Goal: Task Accomplishment & Management: Use online tool/utility

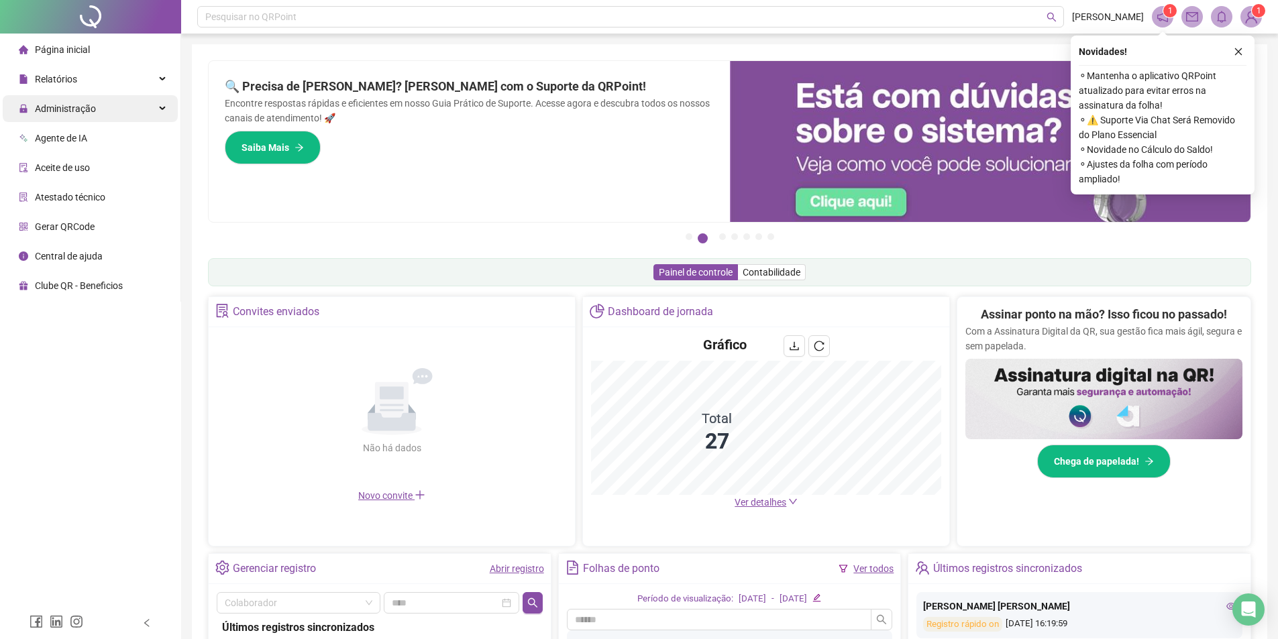
click at [68, 112] on span "Administração" at bounding box center [65, 108] width 61 height 11
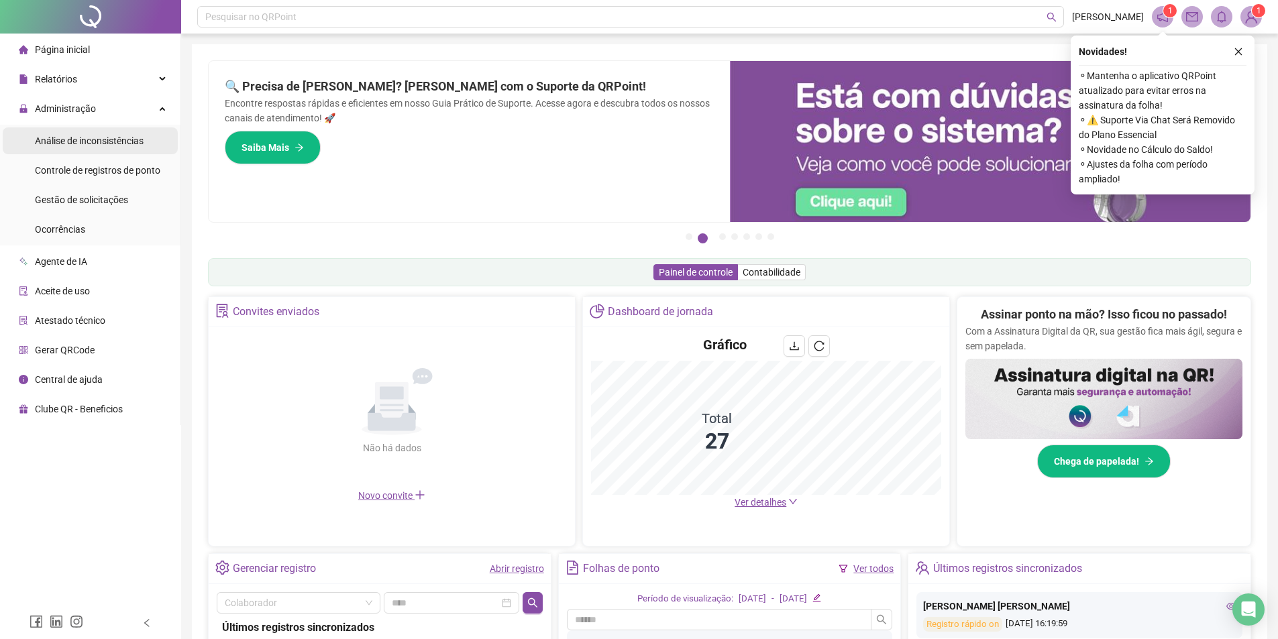
click at [84, 142] on span "Análise de inconsistências" at bounding box center [89, 141] width 109 height 11
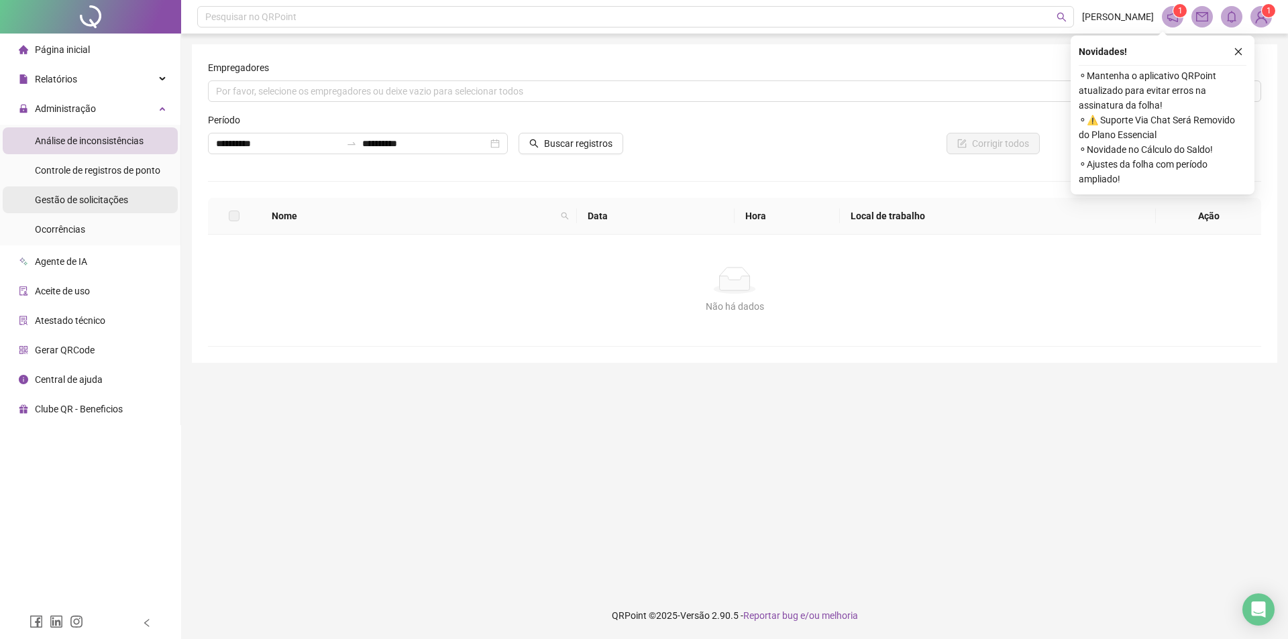
click at [105, 202] on span "Gestão de solicitações" at bounding box center [81, 200] width 93 height 11
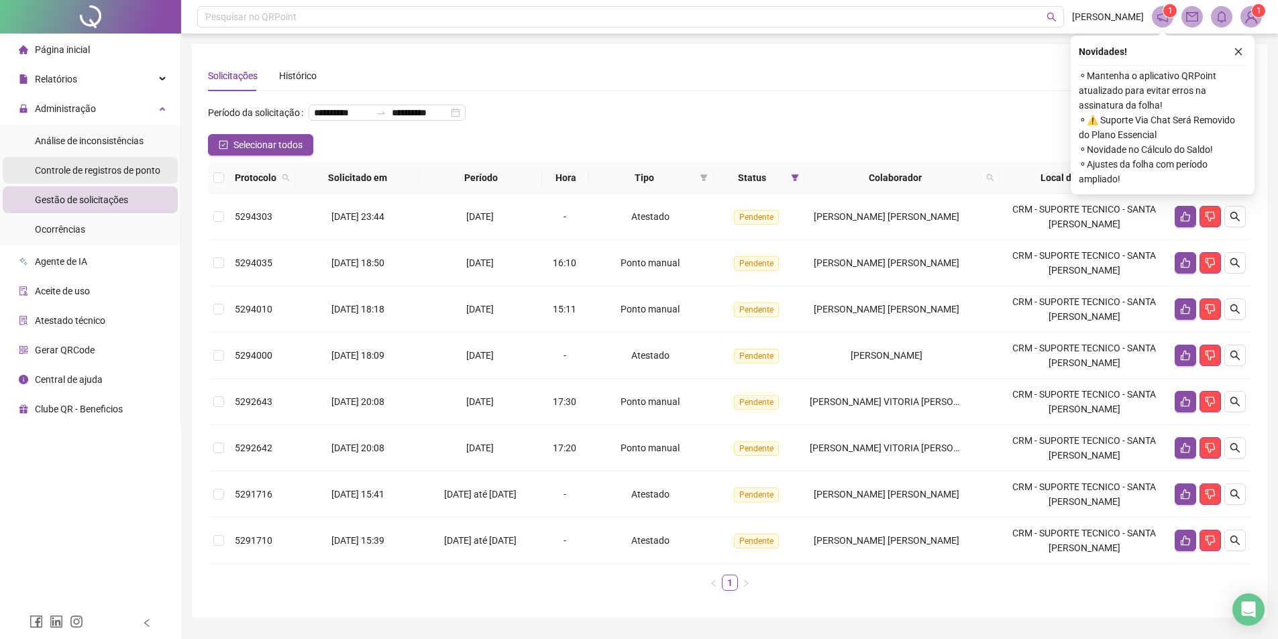
click at [87, 163] on div "Controle de registros de ponto" at bounding box center [97, 170] width 125 height 27
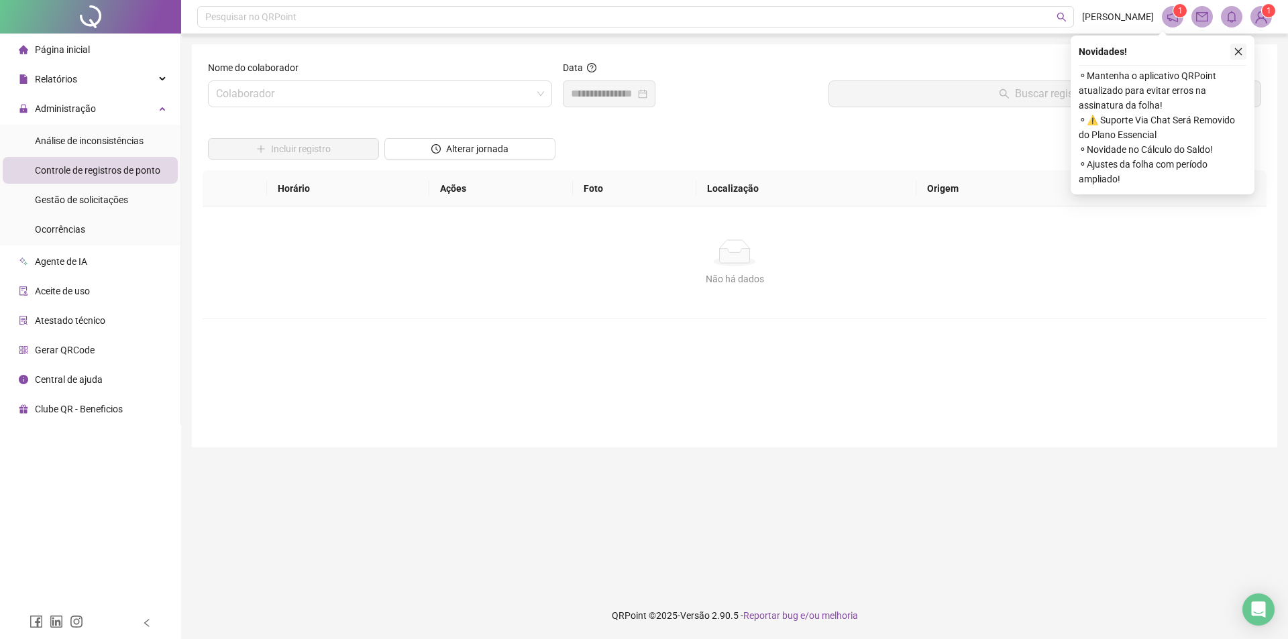
click at [1233, 53] on button "button" at bounding box center [1238, 52] width 16 height 16
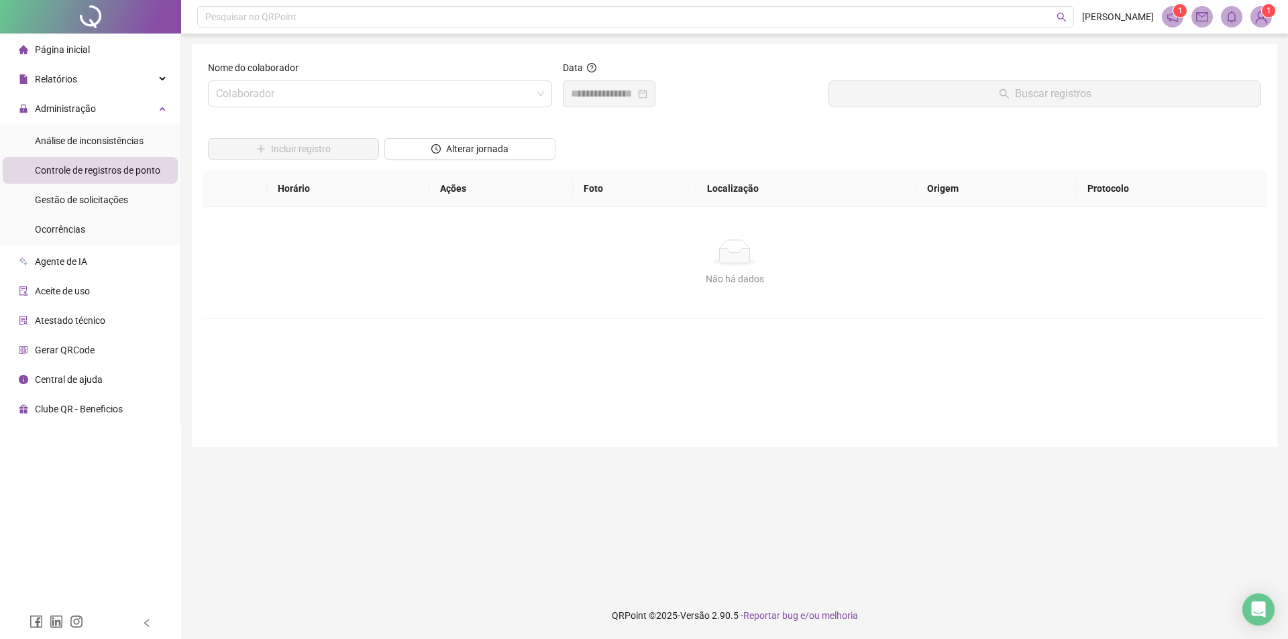
click at [1263, 16] on img at bounding box center [1261, 17] width 20 height 20
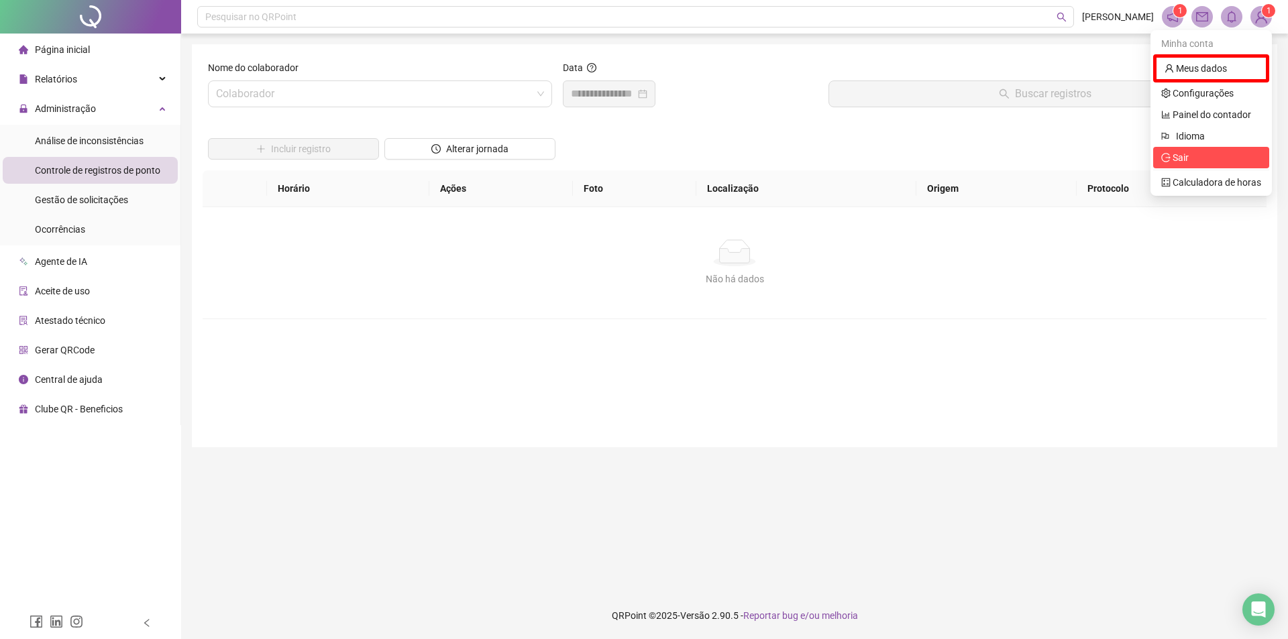
click at [1180, 154] on span "Sair" at bounding box center [1181, 157] width 16 height 11
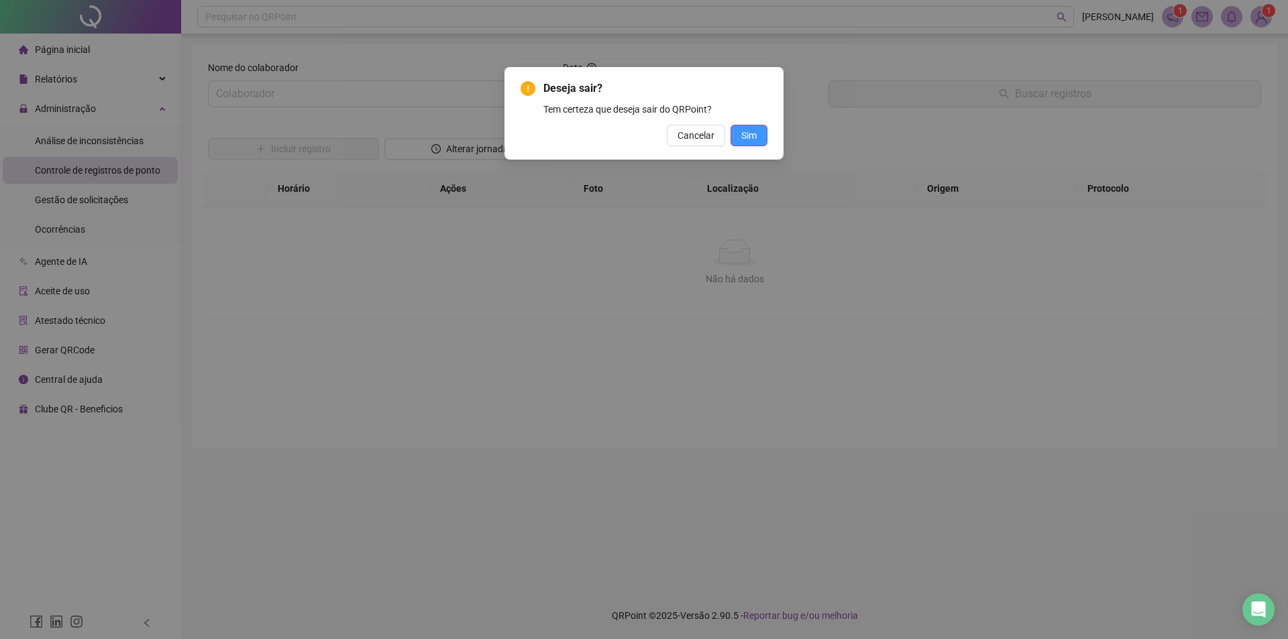
click at [751, 134] on span "Sim" at bounding box center [748, 135] width 15 height 15
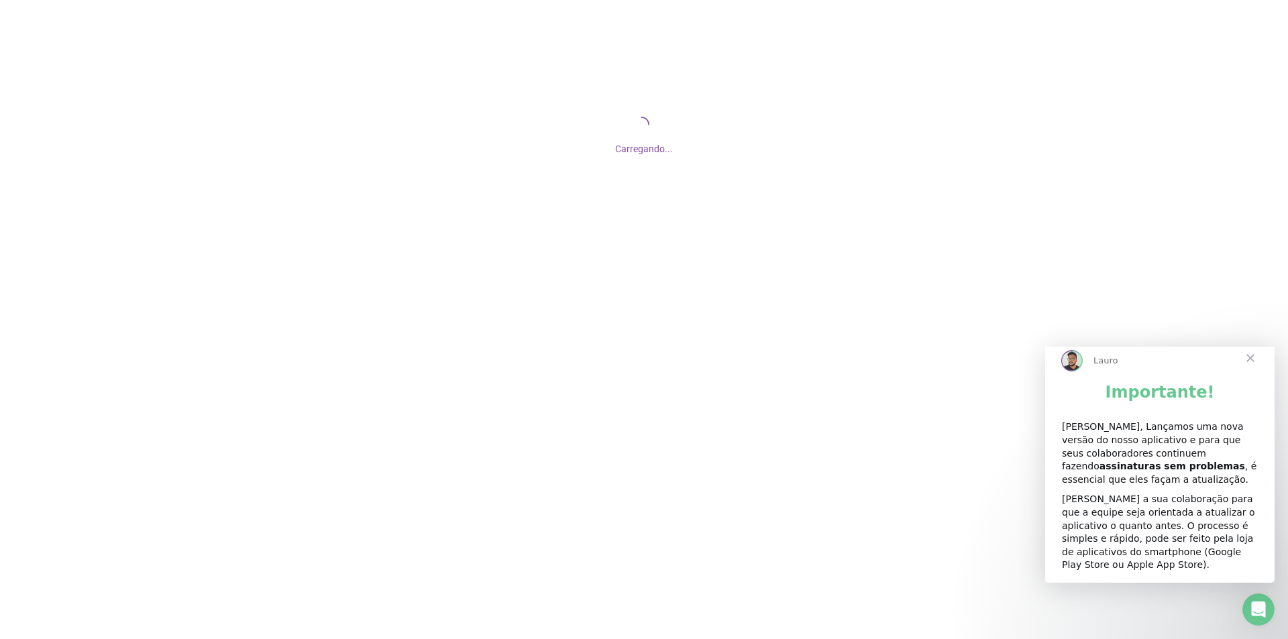
click at [1253, 372] on span "Fechar" at bounding box center [1250, 358] width 48 height 48
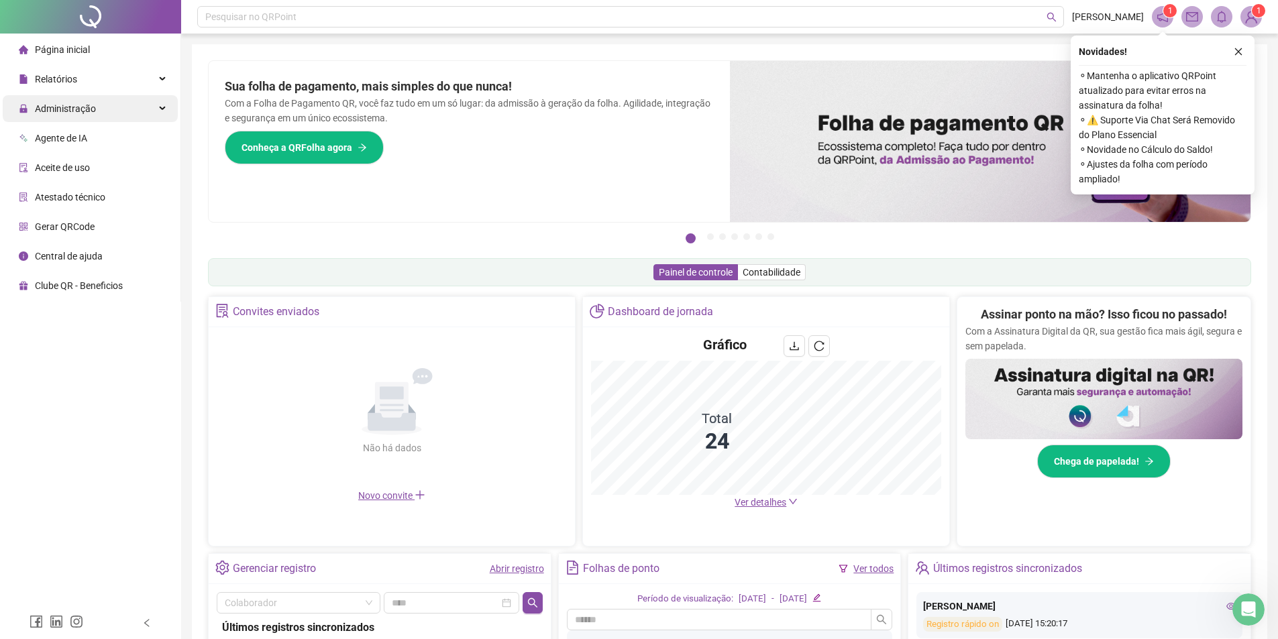
click at [74, 107] on span "Administração" at bounding box center [65, 108] width 61 height 11
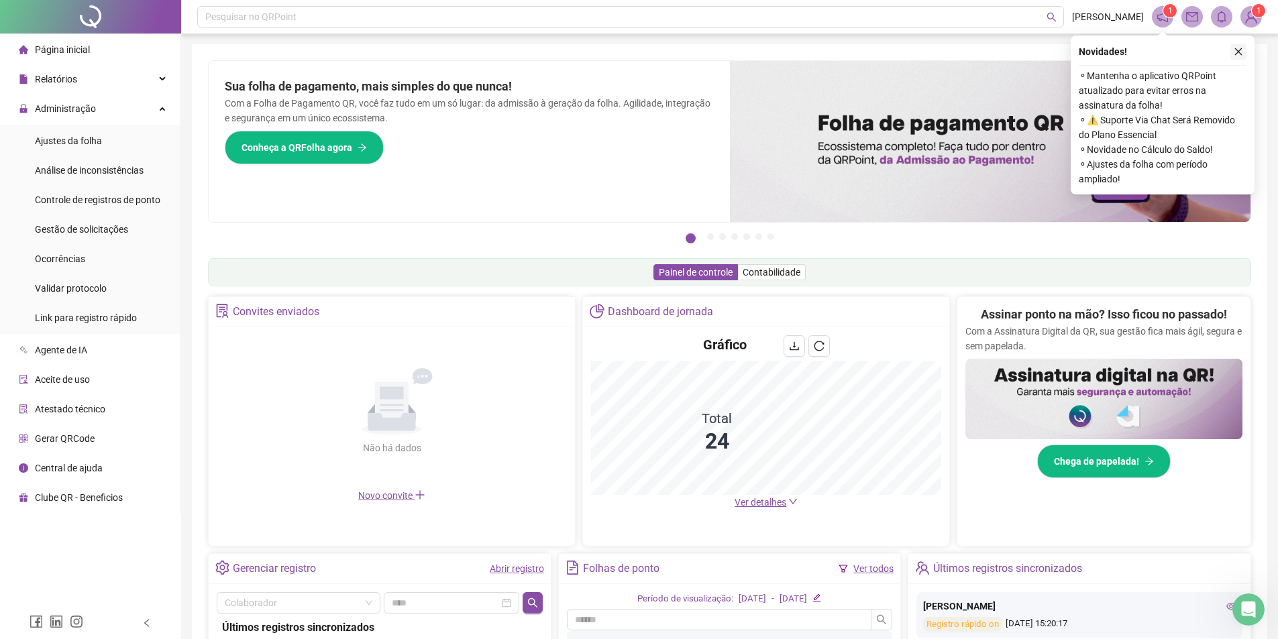
click at [1239, 52] on icon "close" at bounding box center [1238, 51] width 7 height 7
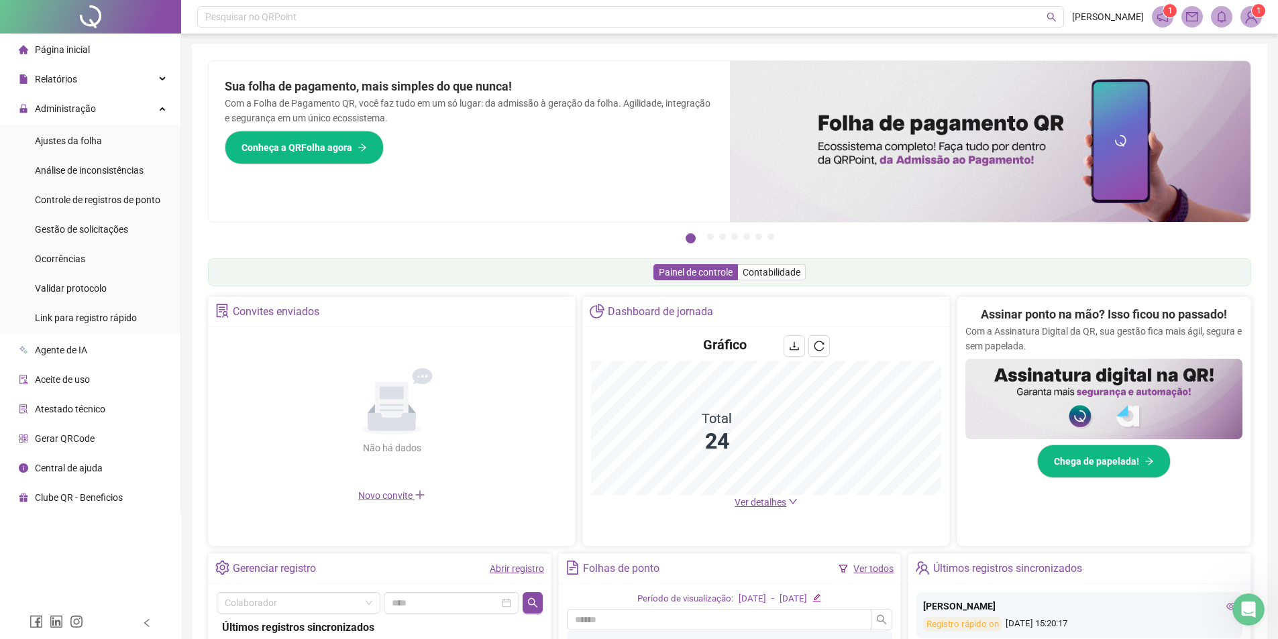
click at [1249, 19] on img at bounding box center [1251, 17] width 20 height 20
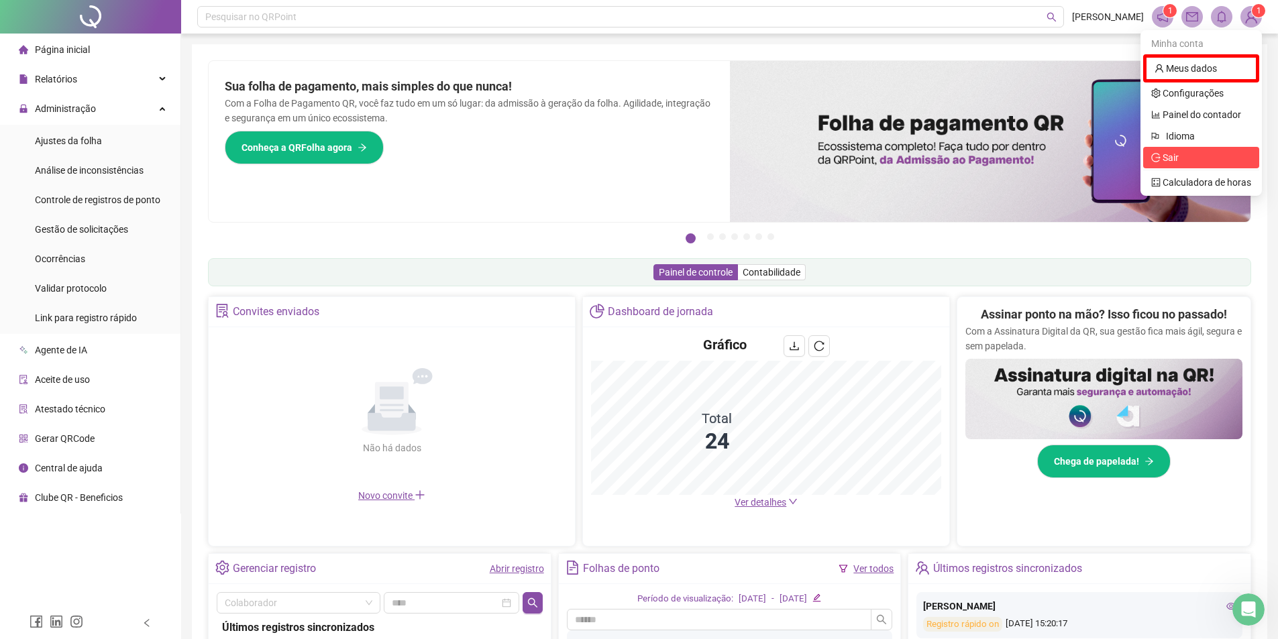
click at [1169, 158] on span "Sair" at bounding box center [1171, 157] width 16 height 11
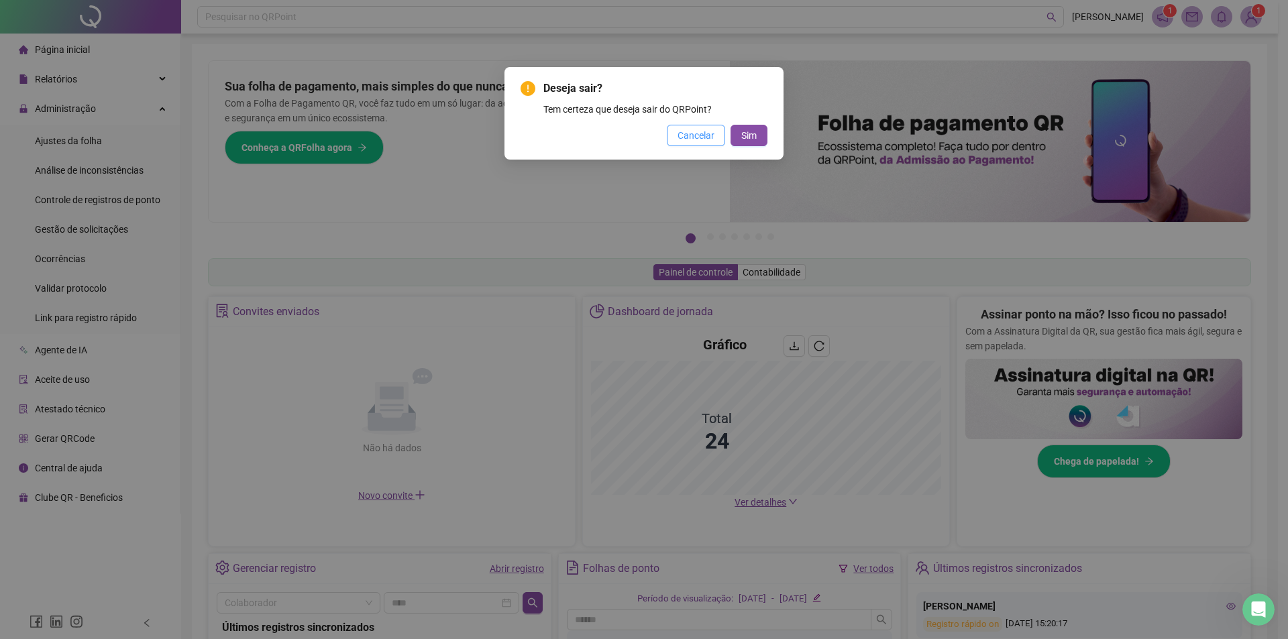
click at [700, 139] on span "Cancelar" at bounding box center [696, 135] width 37 height 15
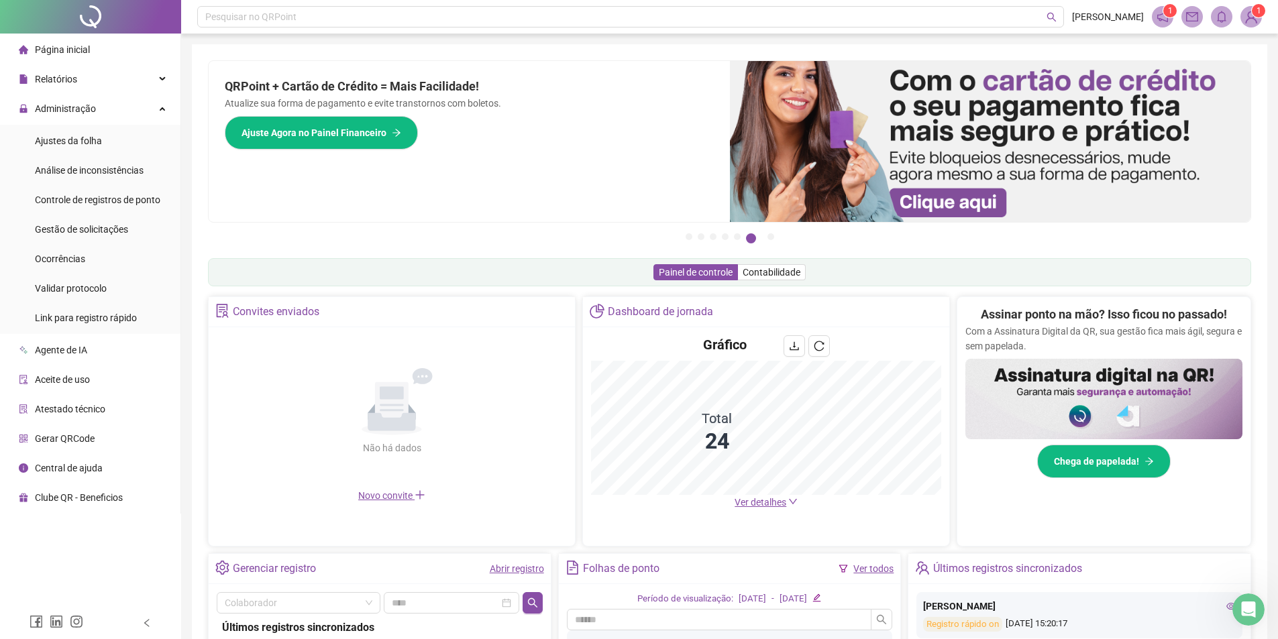
click at [1257, 16] on span "1" at bounding box center [1259, 10] width 5 height 13
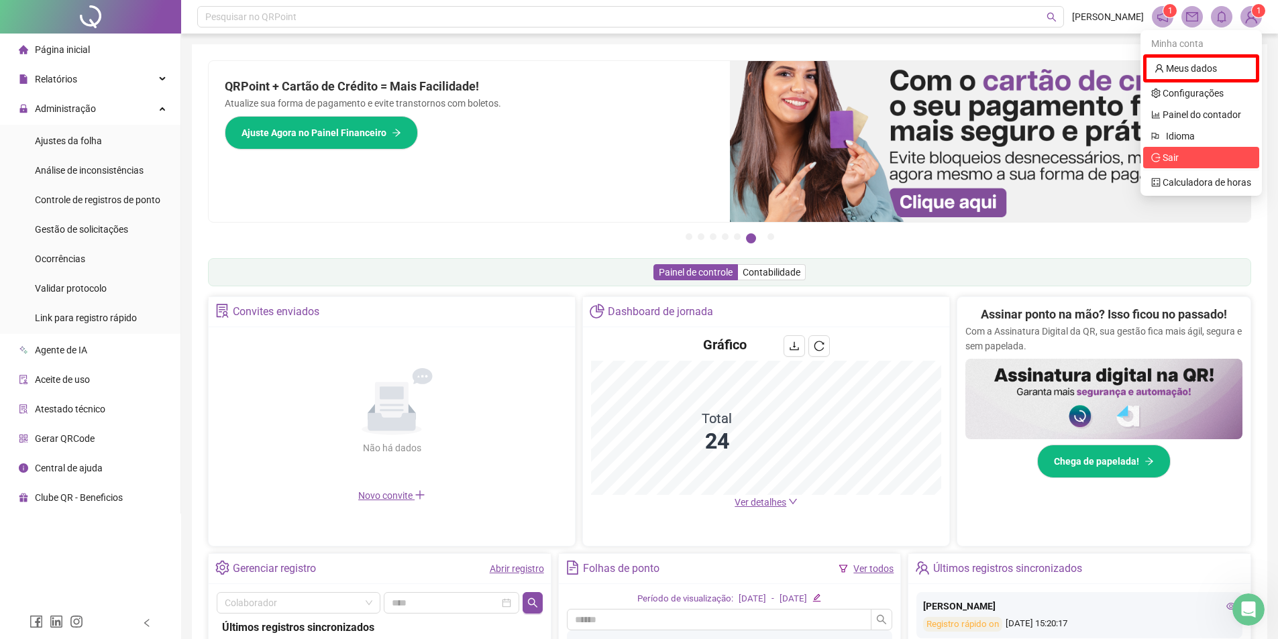
click at [1177, 165] on li "Sair" at bounding box center [1201, 157] width 116 height 21
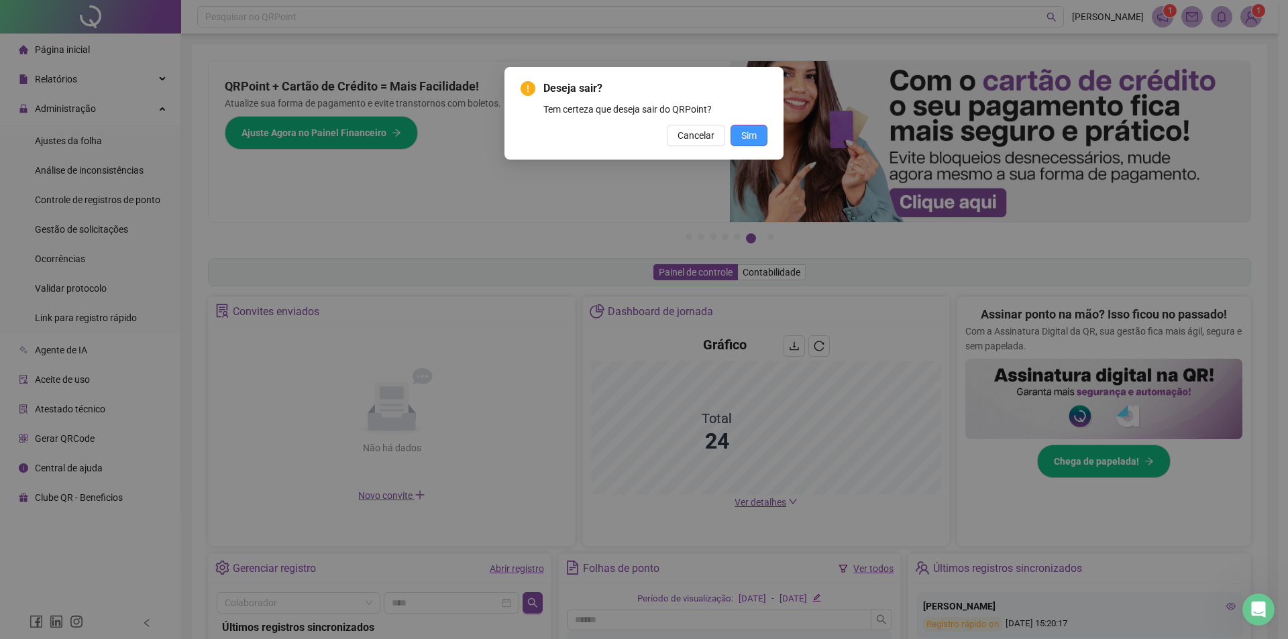
click at [752, 139] on span "Sim" at bounding box center [748, 135] width 15 height 15
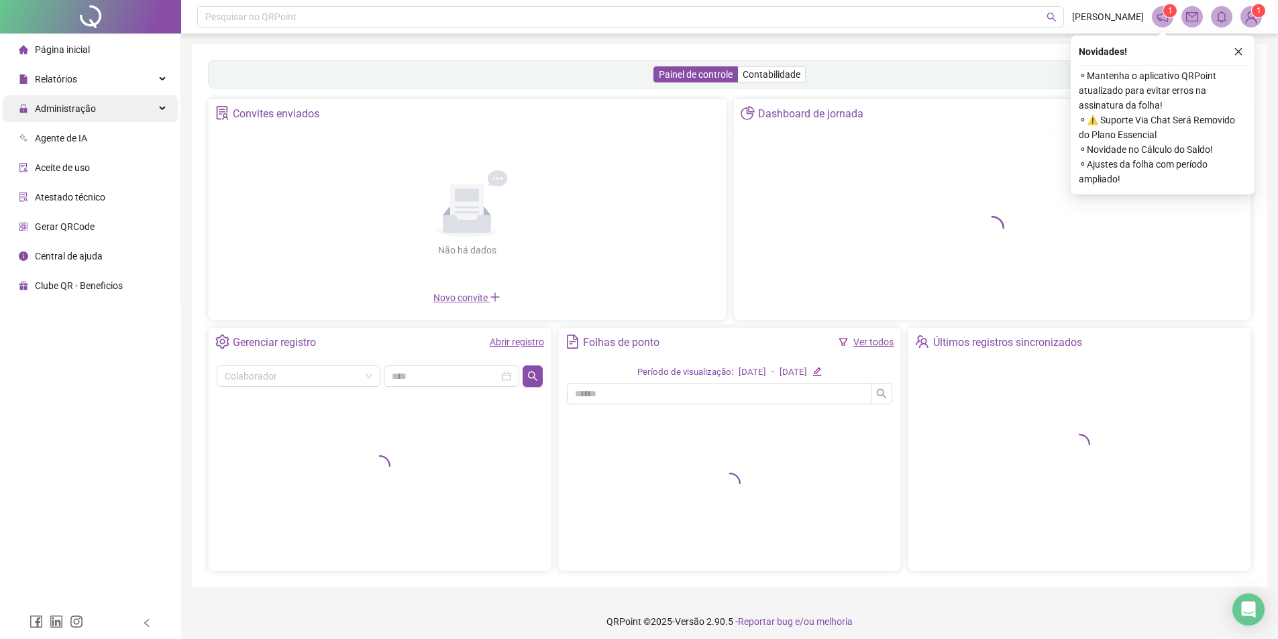
click at [55, 109] on span "Administração" at bounding box center [65, 108] width 61 height 11
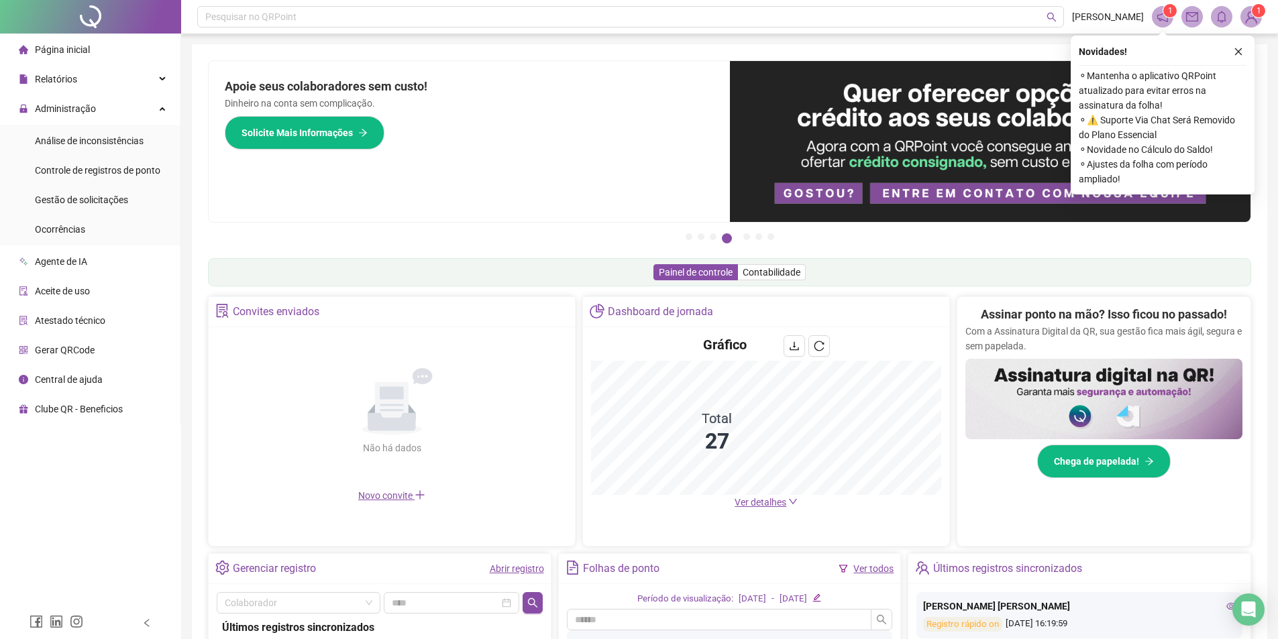
click at [1251, 17] on img at bounding box center [1251, 17] width 20 height 20
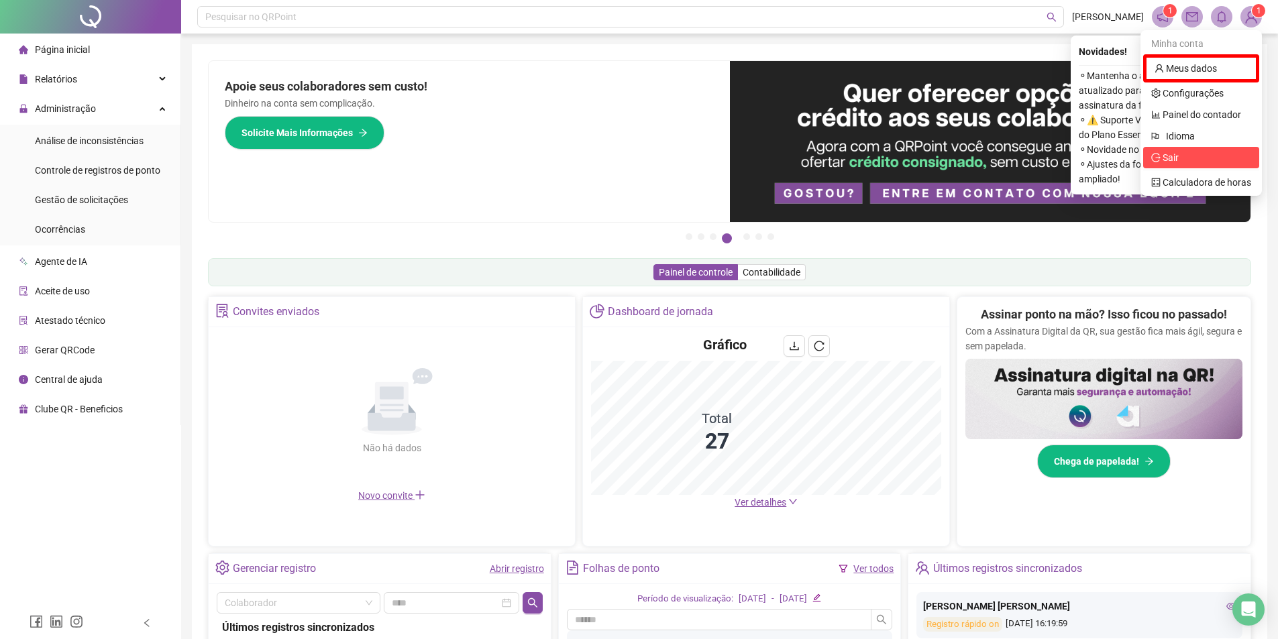
click at [1179, 154] on span "Sair" at bounding box center [1171, 157] width 16 height 11
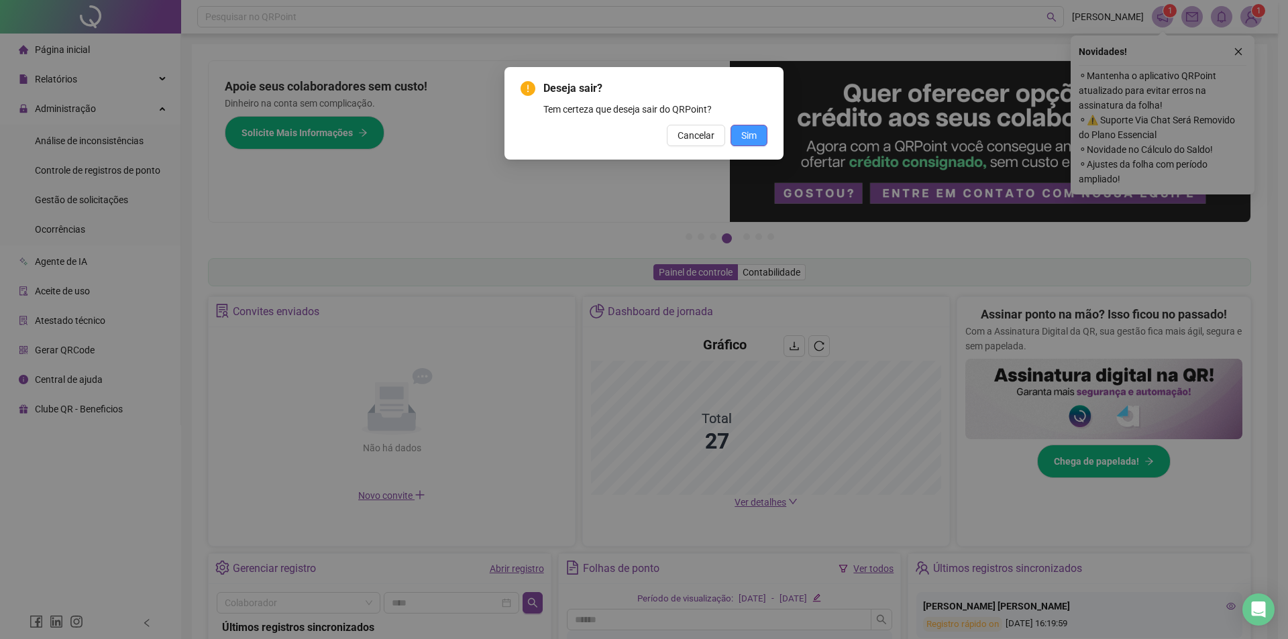
click at [741, 136] on button "Sim" at bounding box center [749, 135] width 37 height 21
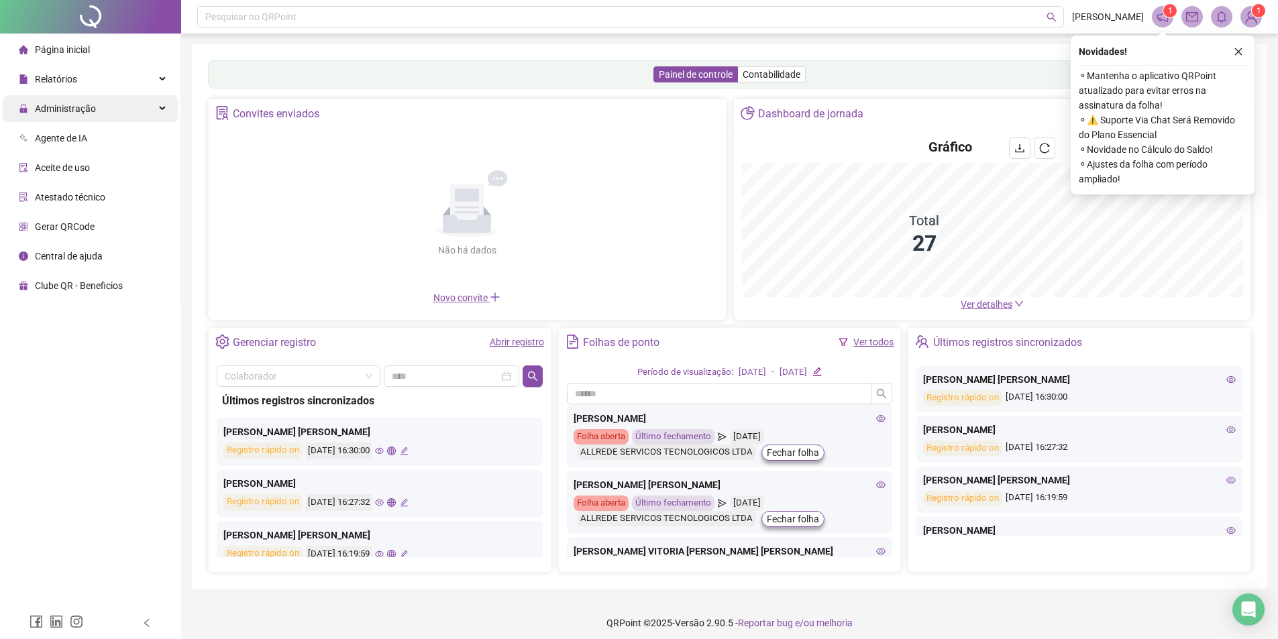
click at [88, 112] on span "Administração" at bounding box center [65, 108] width 61 height 11
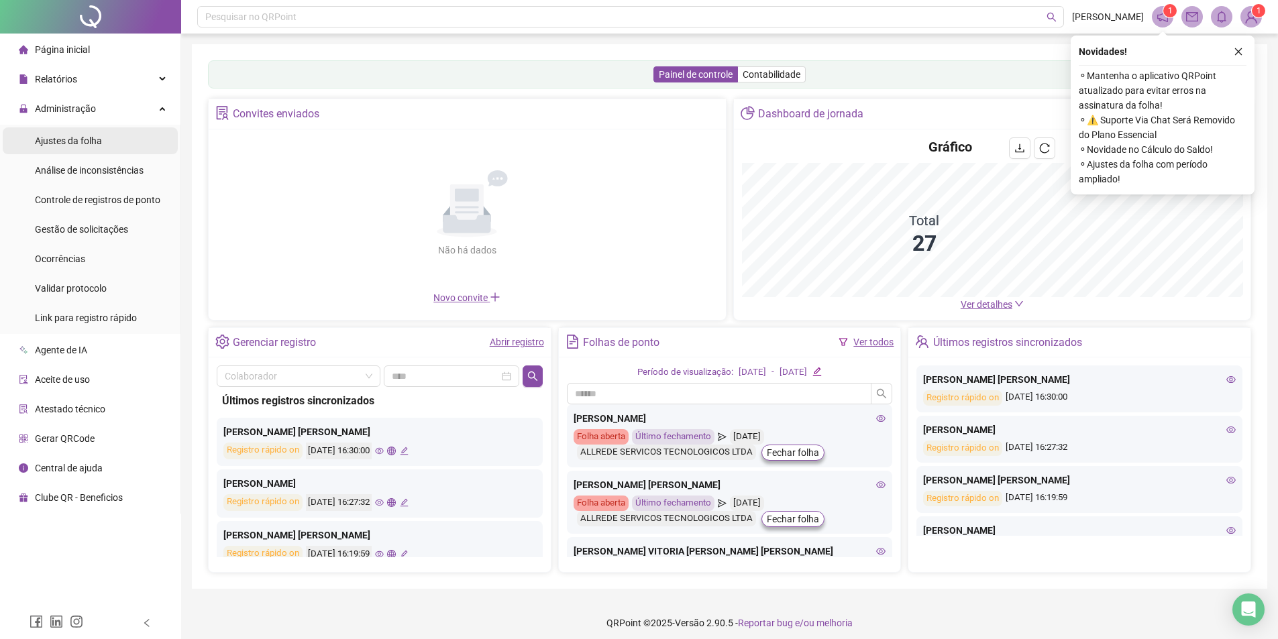
click at [112, 142] on li "Ajustes da folha" at bounding box center [90, 140] width 175 height 27
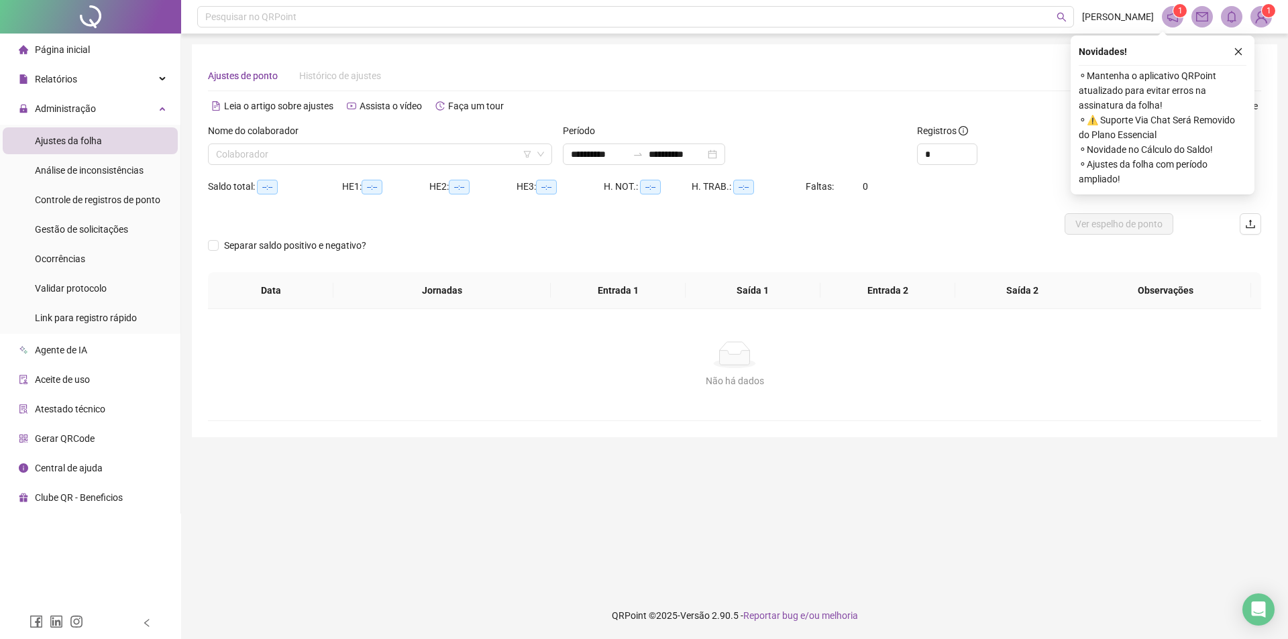
type input "**********"
click at [515, 155] on input "search" at bounding box center [374, 154] width 316 height 20
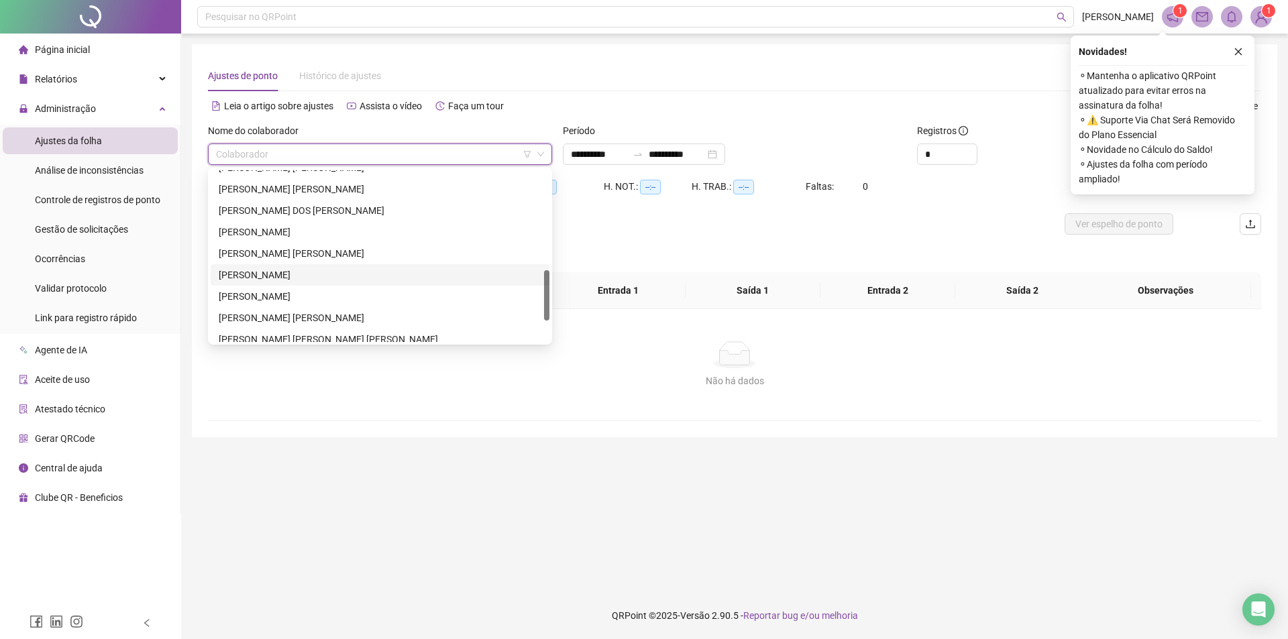
scroll to position [408, 0]
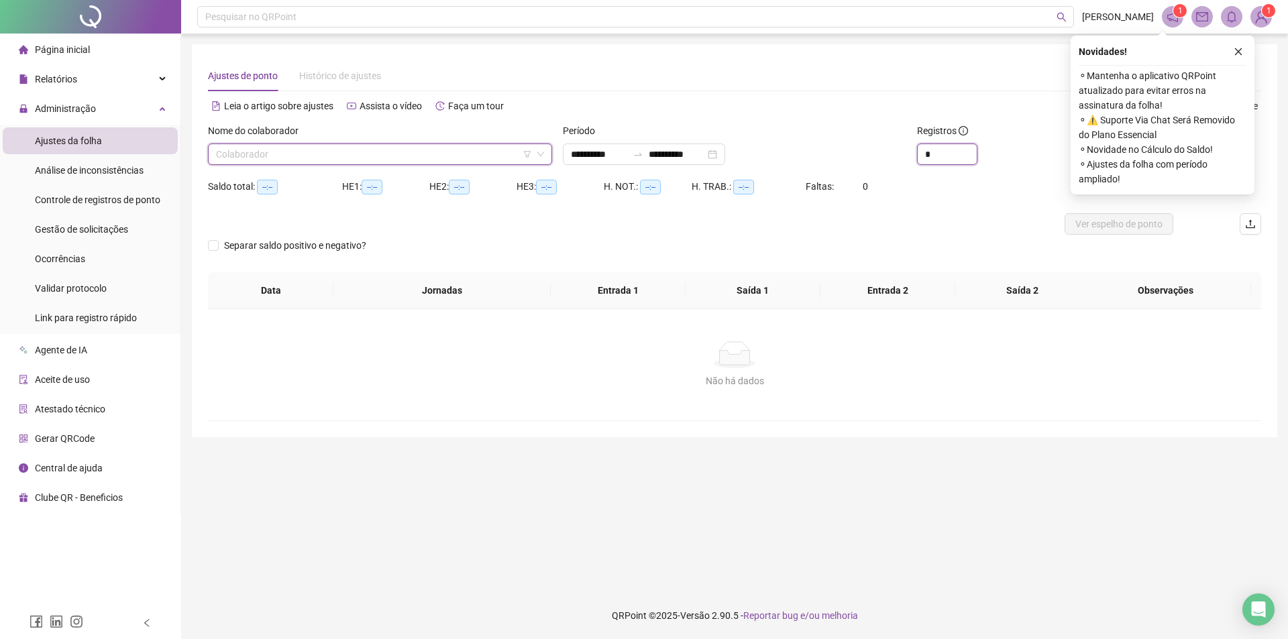
drag, startPoint x: 920, startPoint y: 152, endPoint x: 900, endPoint y: 146, distance: 20.8
click at [900, 146] on div "**********" at bounding box center [735, 149] width 1064 height 52
click at [725, 150] on div "**********" at bounding box center [644, 154] width 162 height 21
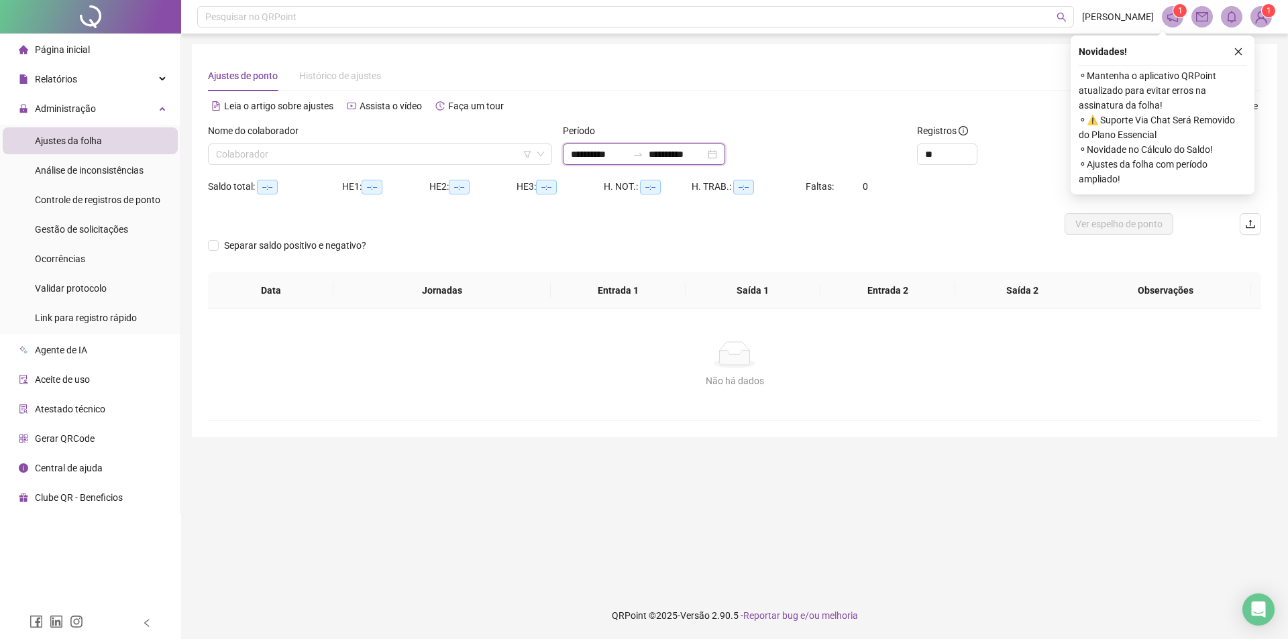
type input "**"
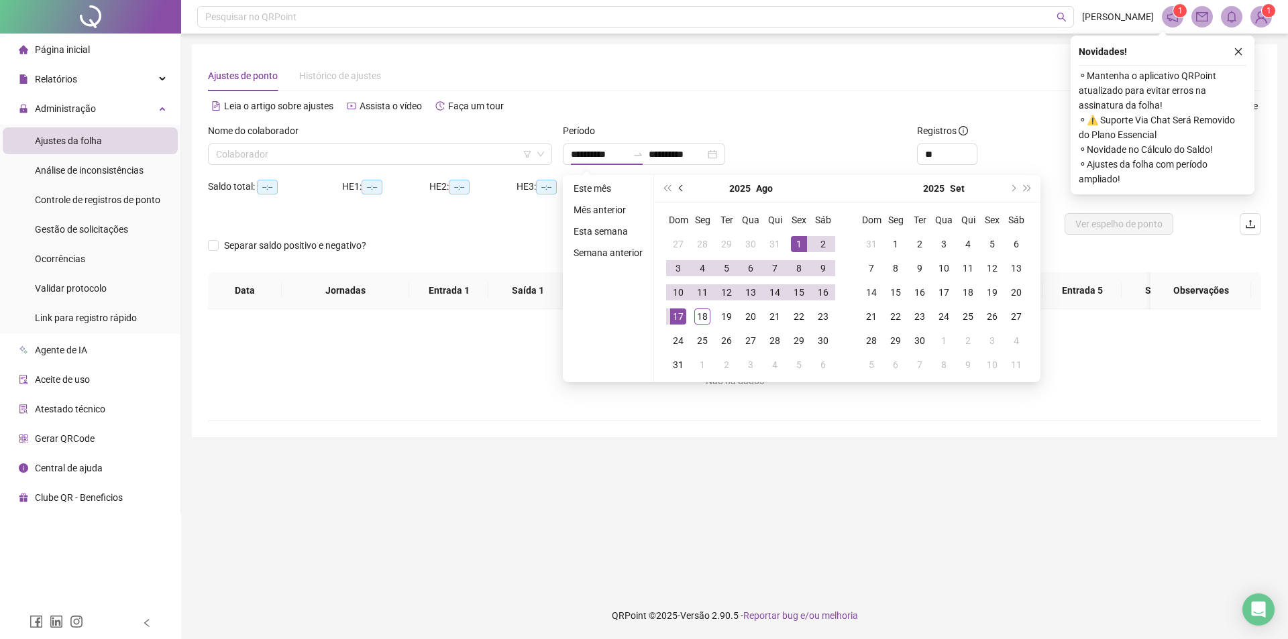
click at [683, 184] on button "prev-year" at bounding box center [681, 188] width 15 height 27
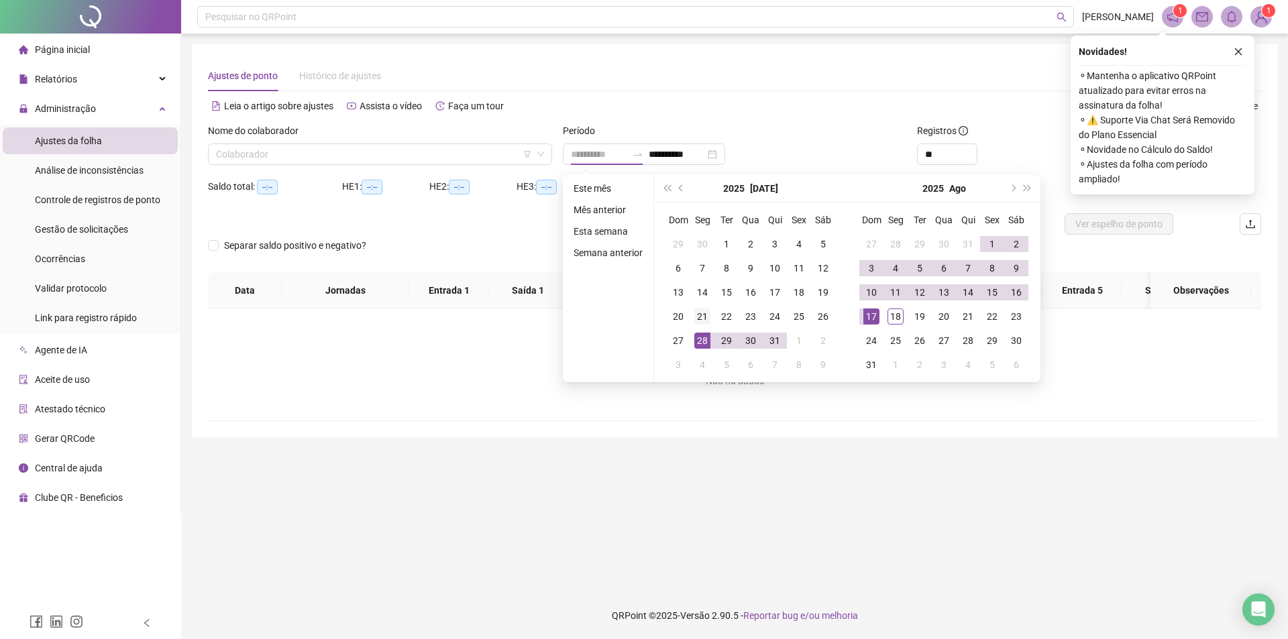
type input "**********"
click at [700, 321] on div "21" at bounding box center [702, 317] width 16 height 16
type input "**********"
click at [879, 315] on td "17" at bounding box center [871, 317] width 24 height 24
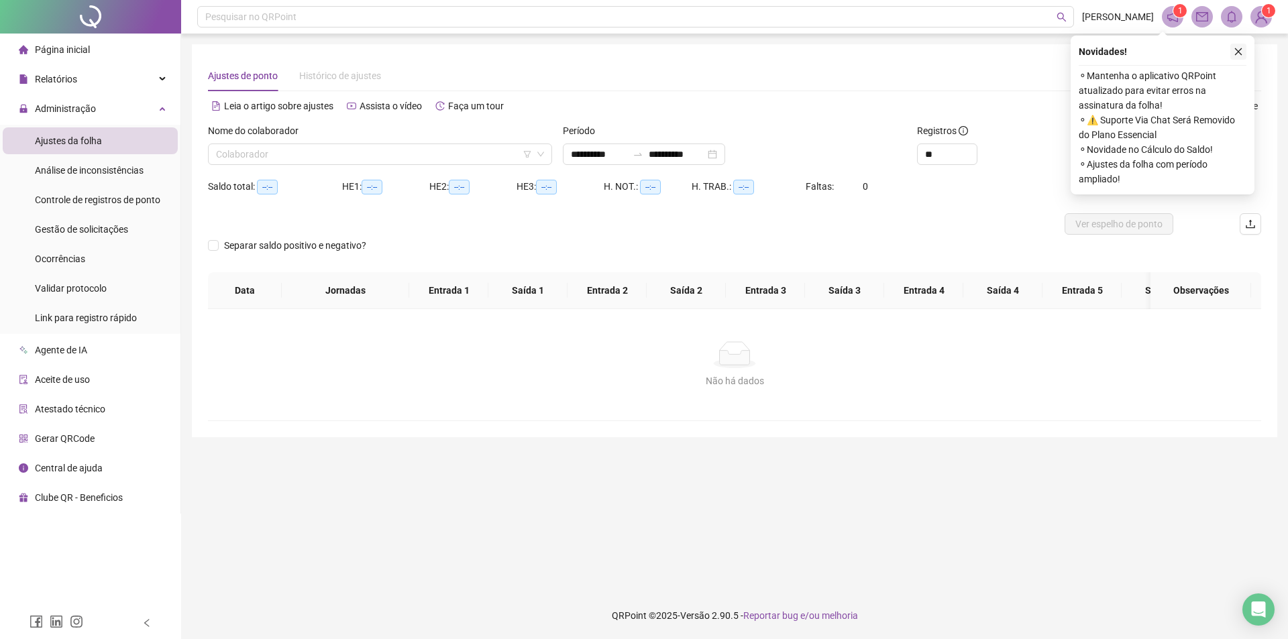
click at [1239, 55] on icon "close" at bounding box center [1238, 51] width 9 height 9
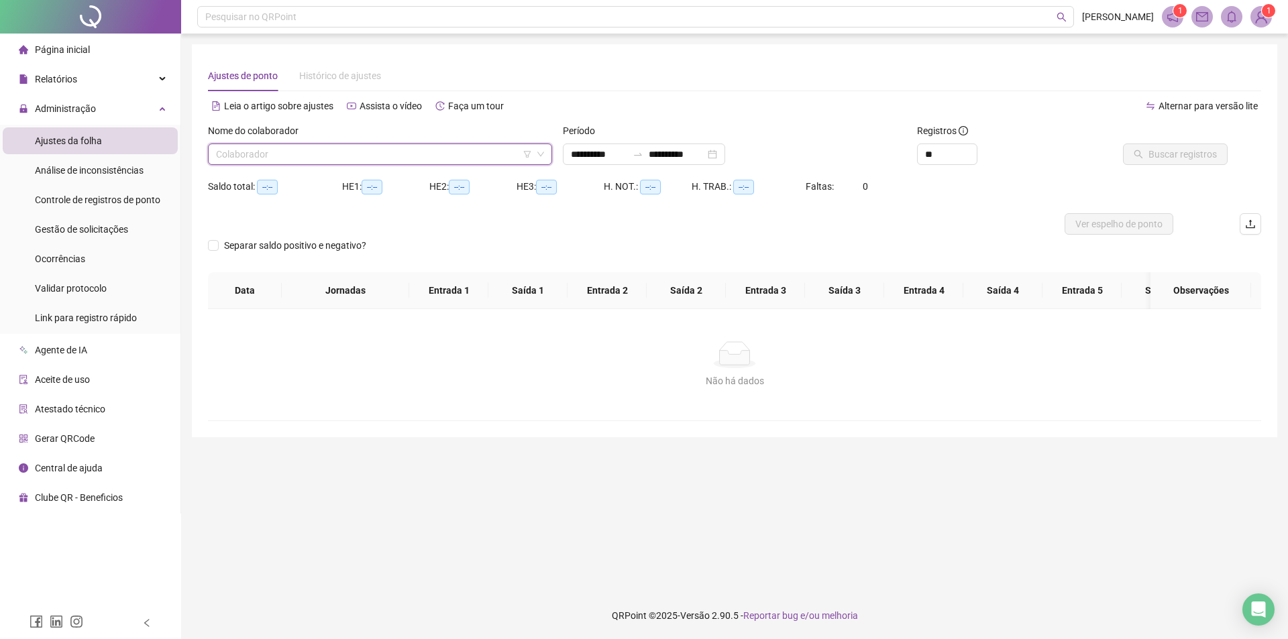
click at [513, 155] on input "search" at bounding box center [374, 154] width 316 height 20
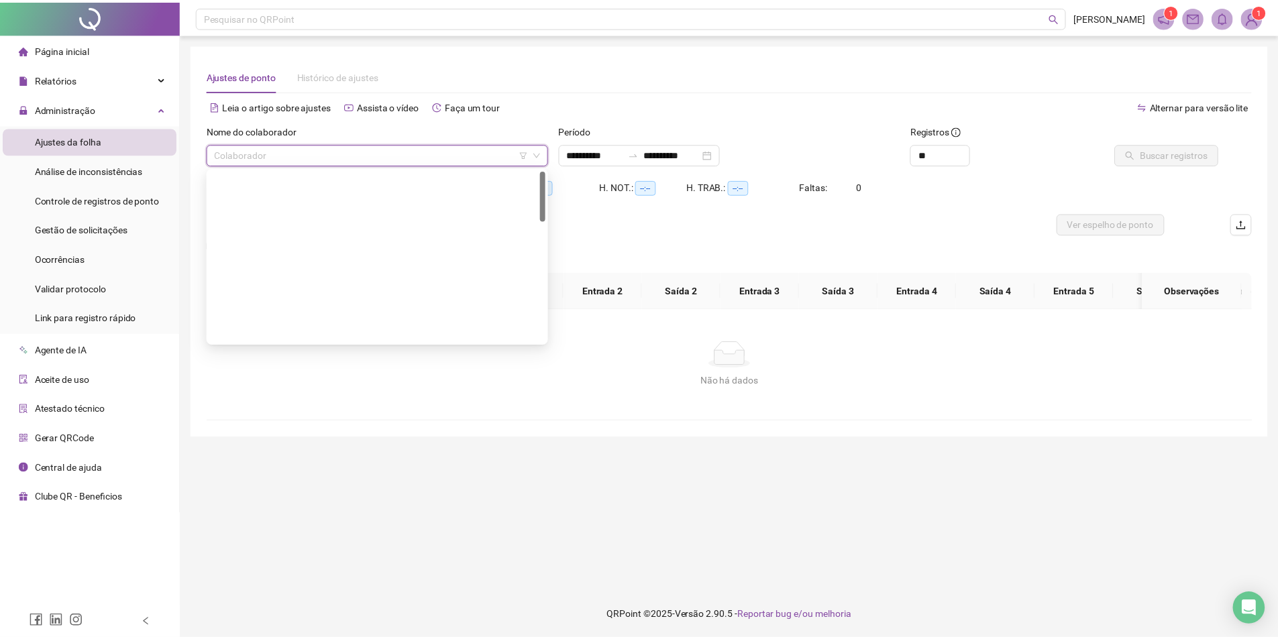
scroll to position [0, 0]
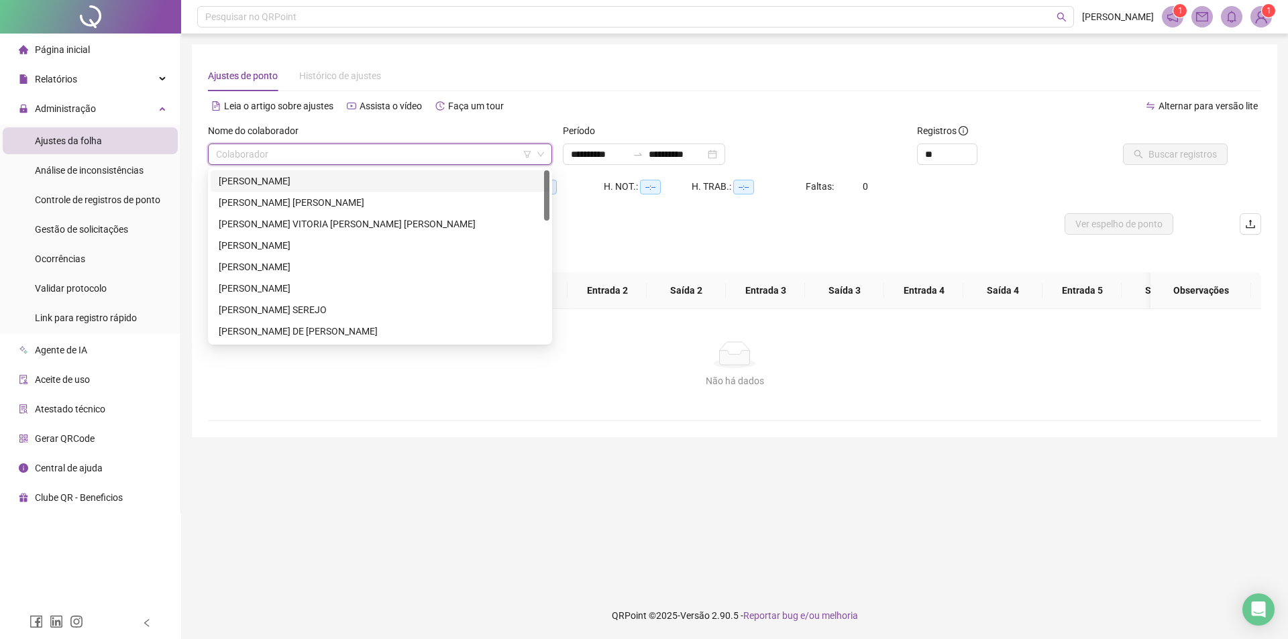
click at [304, 181] on div "[PERSON_NAME]" at bounding box center [380, 181] width 323 height 15
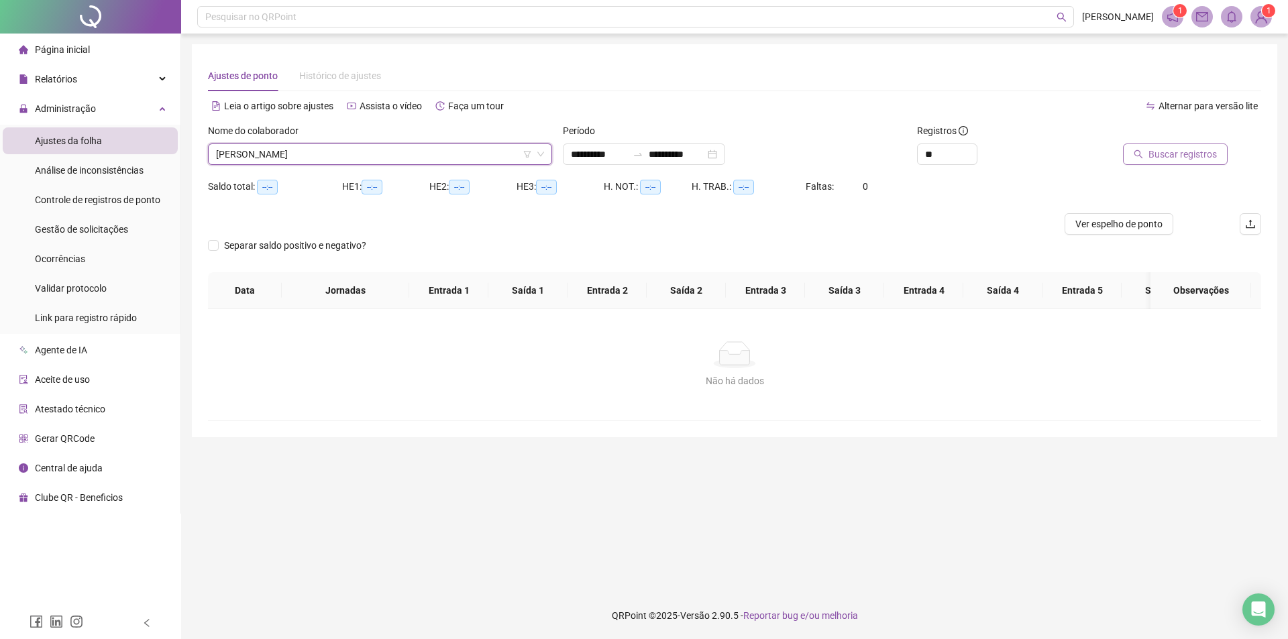
click at [1149, 161] on button "Buscar registros" at bounding box center [1175, 154] width 105 height 21
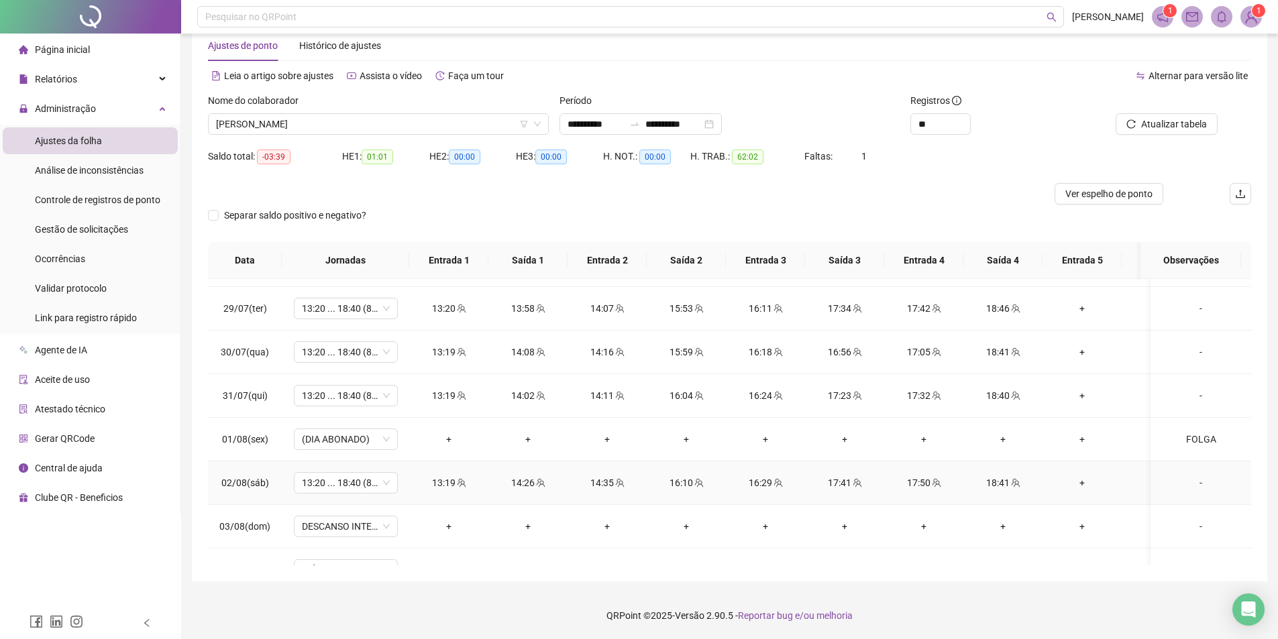
scroll to position [408, 0]
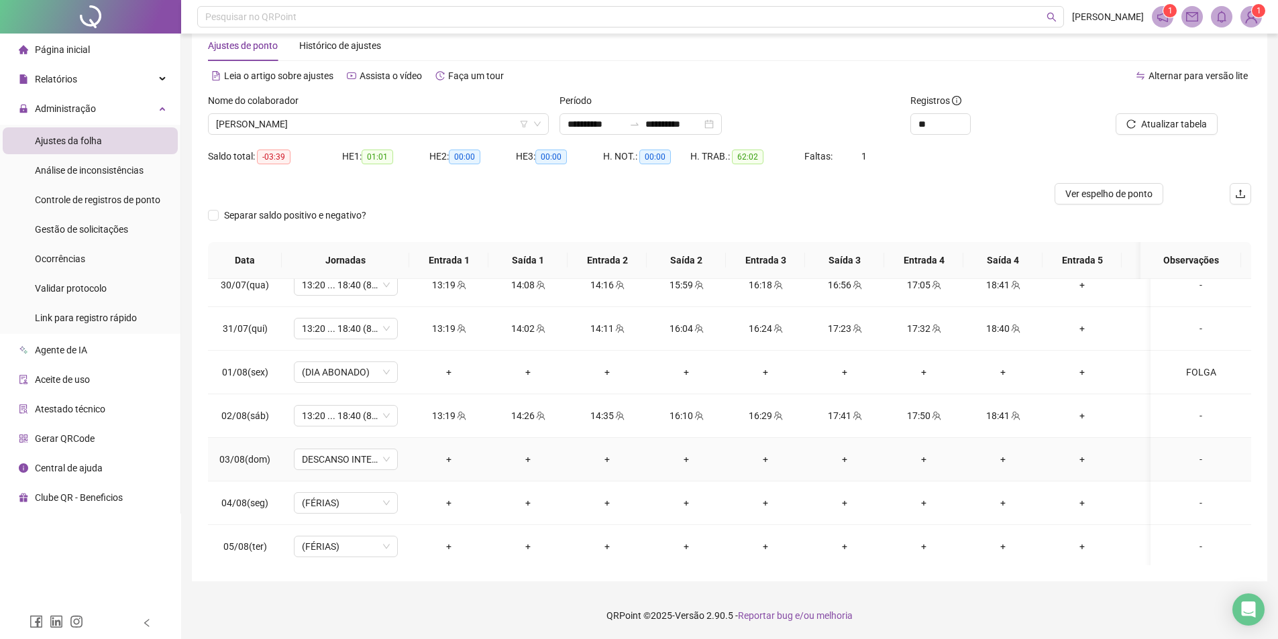
click at [1190, 462] on div "-" at bounding box center [1200, 459] width 79 height 15
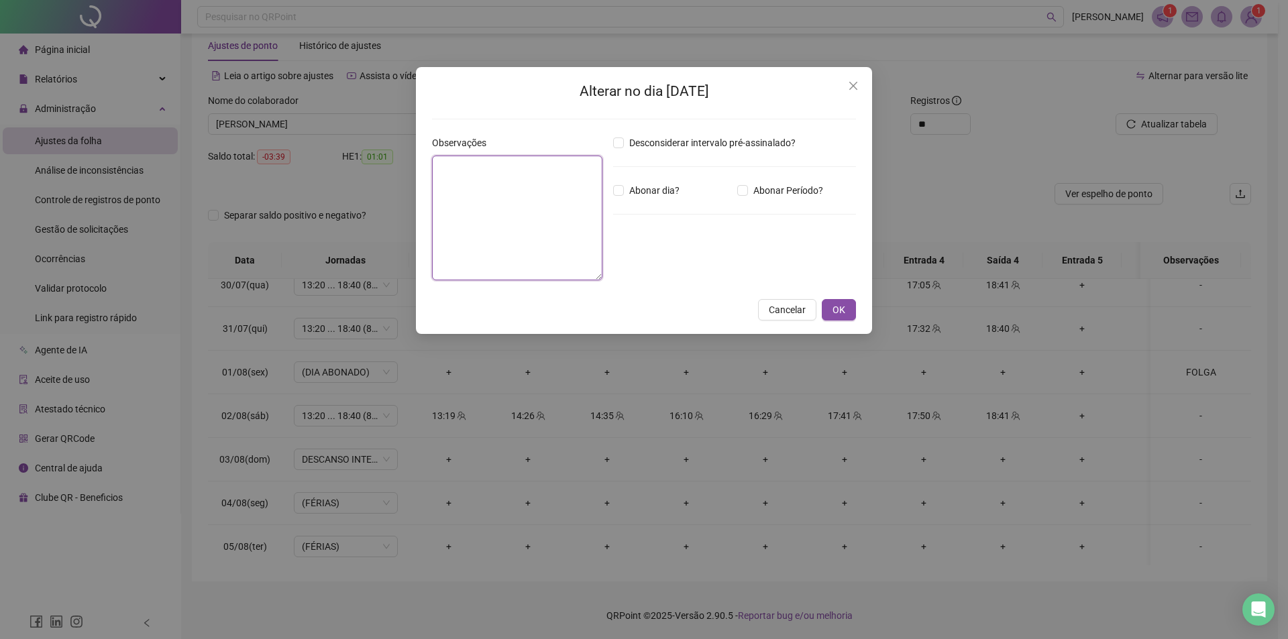
click at [515, 198] on textarea at bounding box center [517, 218] width 170 height 125
type textarea "*****"
click at [845, 312] on span "OK" at bounding box center [839, 310] width 13 height 15
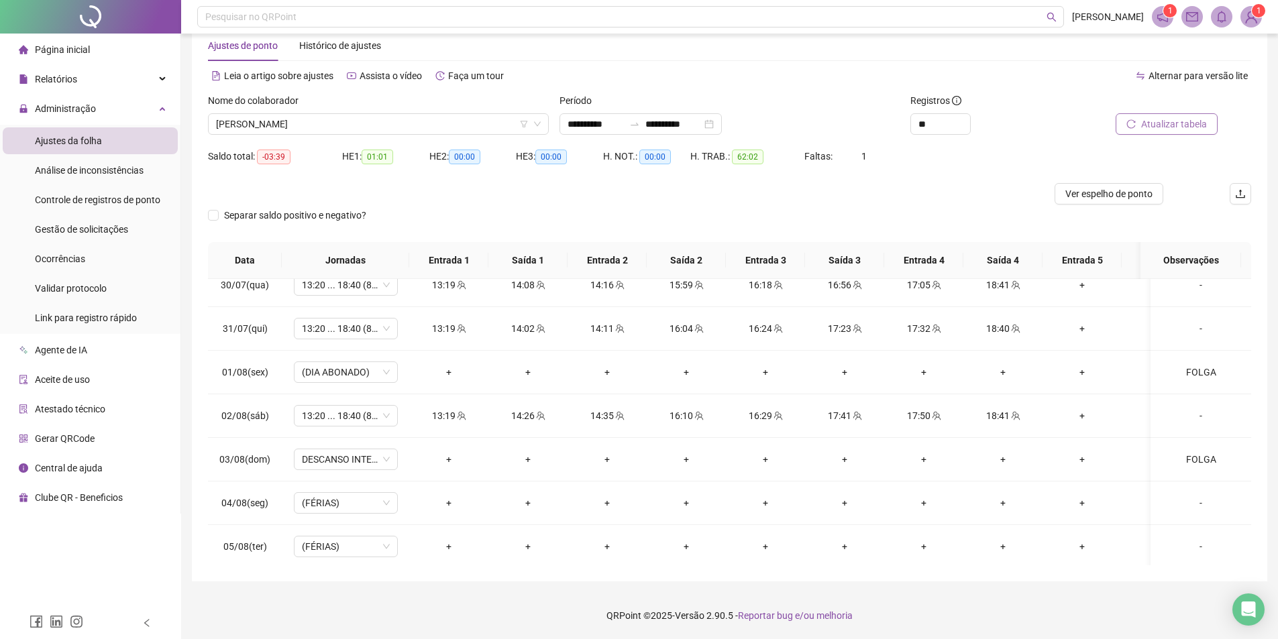
click at [1157, 128] on span "Atualizar tabela" at bounding box center [1174, 124] width 66 height 15
click at [468, 117] on span "[PERSON_NAME]" at bounding box center [378, 124] width 325 height 20
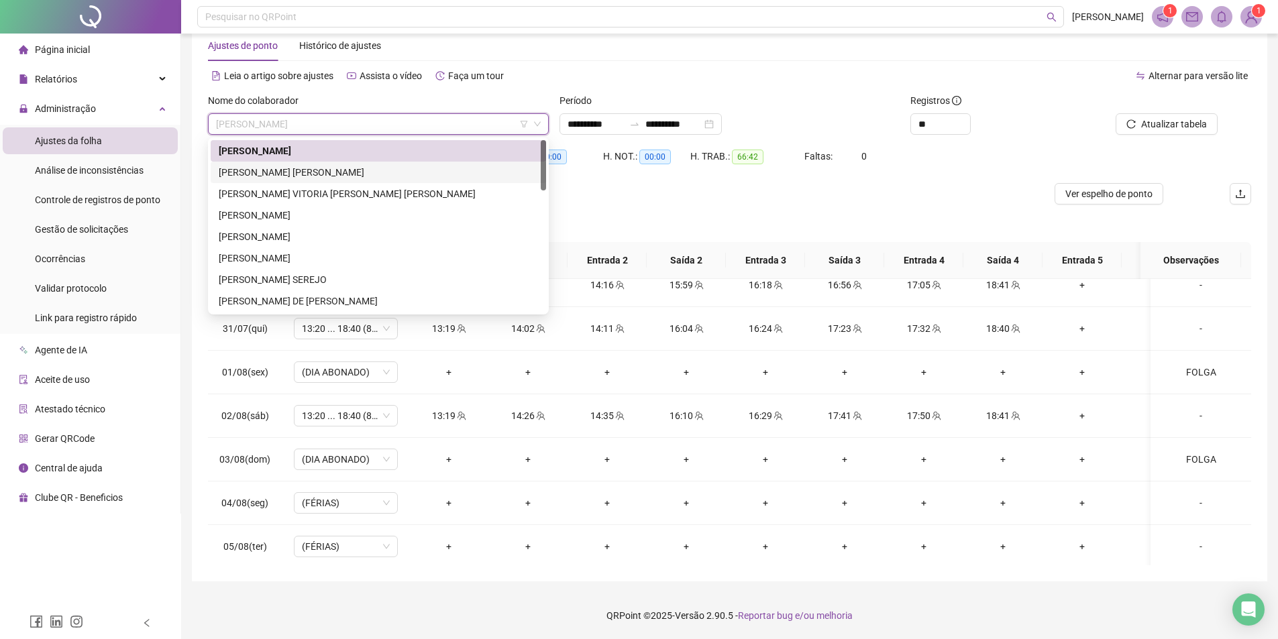
click at [347, 168] on div "[PERSON_NAME] [PERSON_NAME]" at bounding box center [378, 172] width 319 height 15
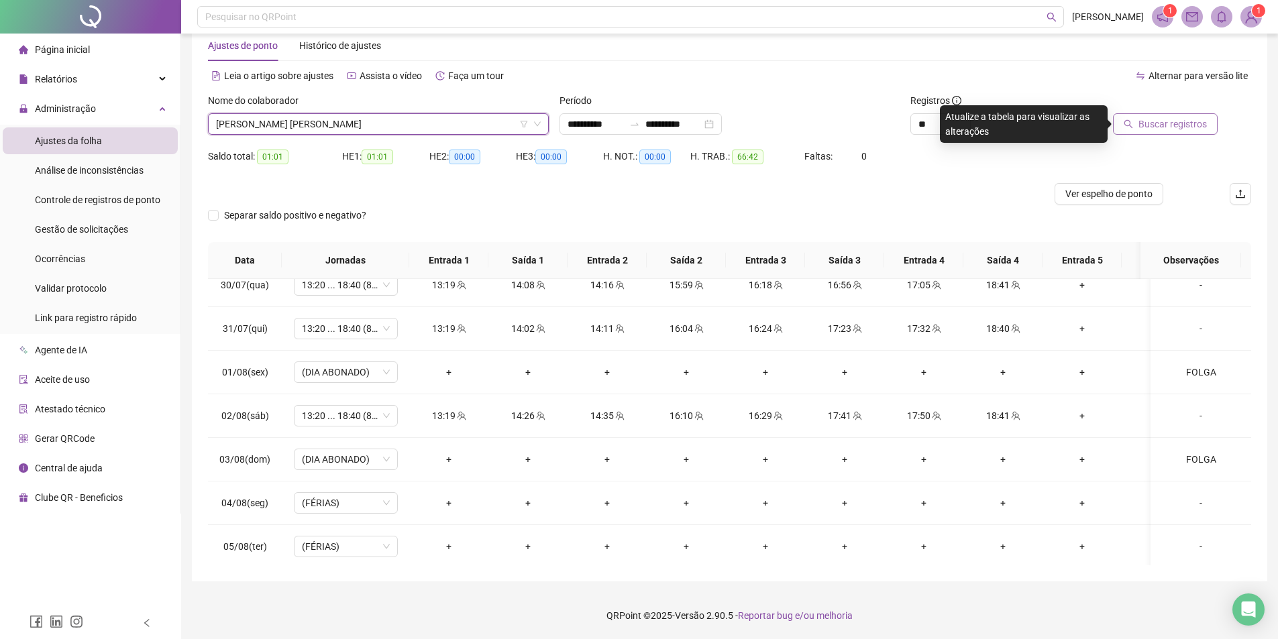
click at [1181, 119] on span "Buscar registros" at bounding box center [1173, 124] width 68 height 15
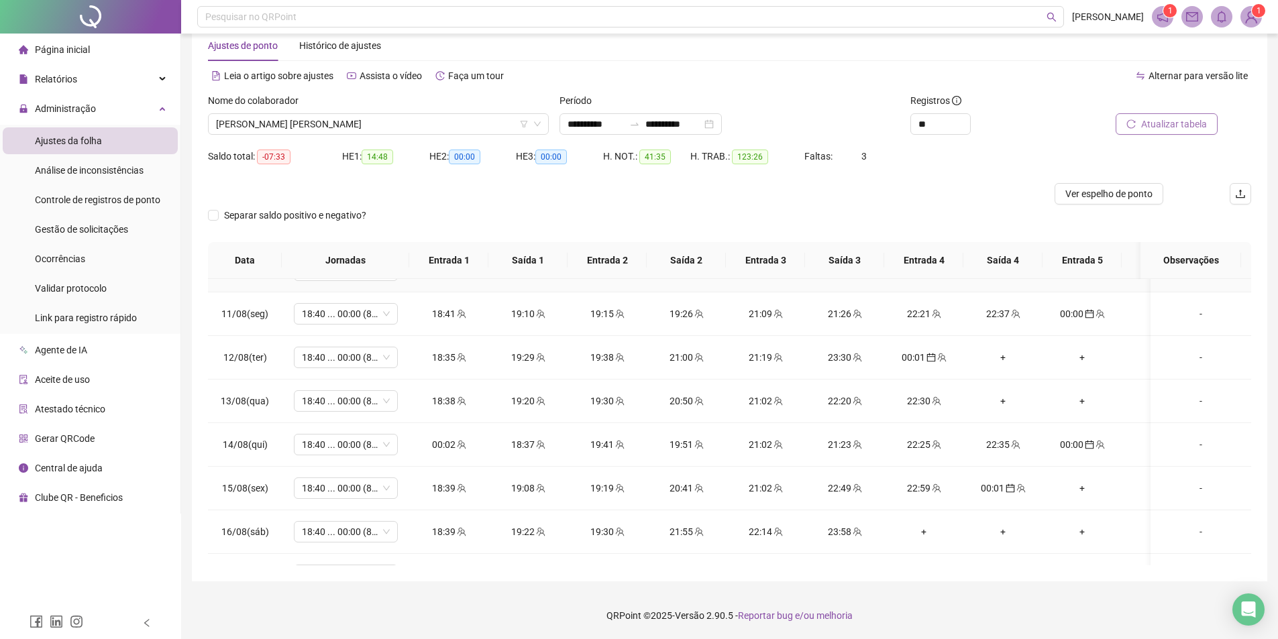
scroll to position [945, 0]
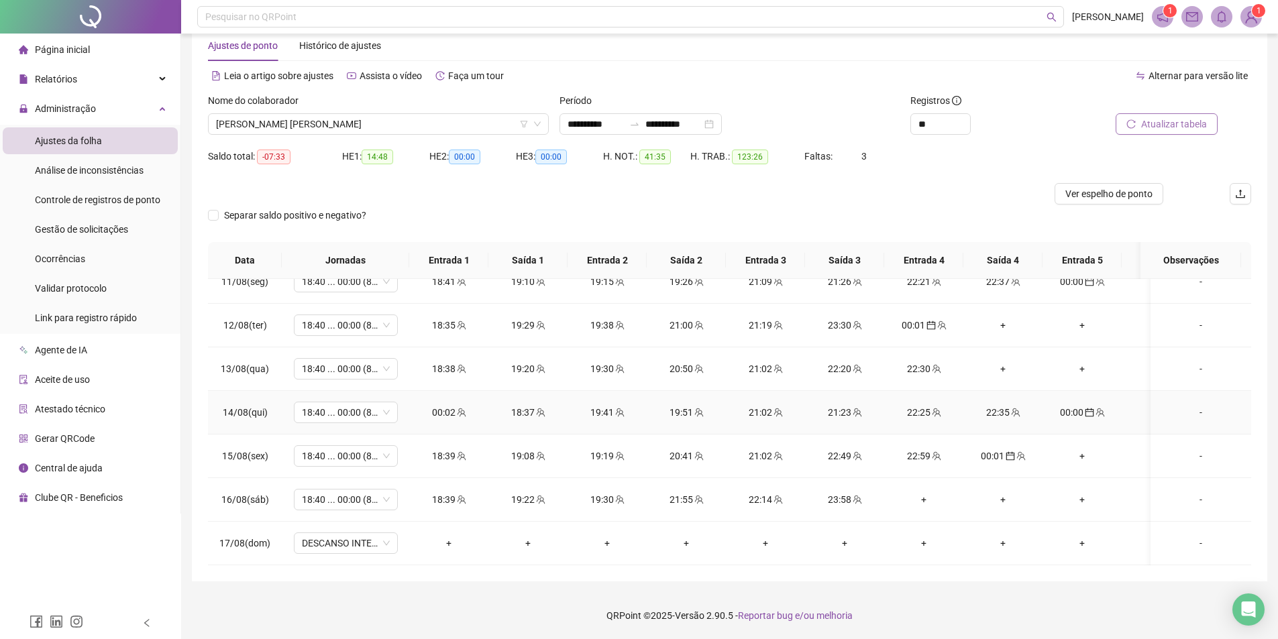
click at [443, 405] on div "00:02" at bounding box center [449, 412] width 58 height 15
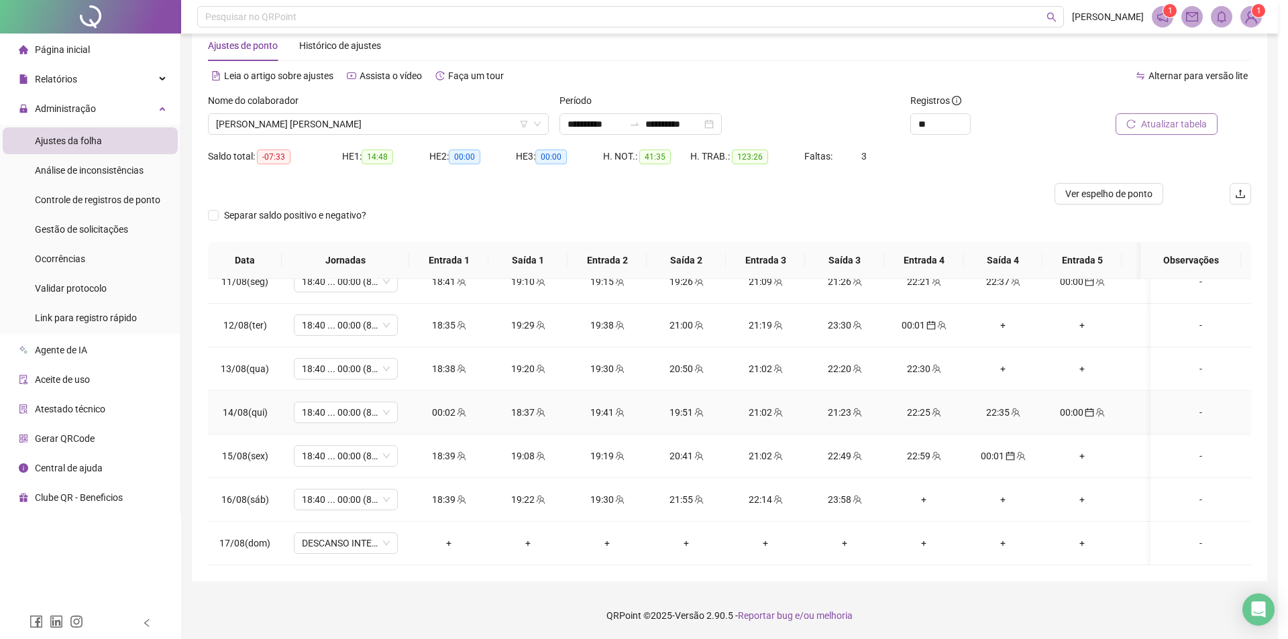
type input "**********"
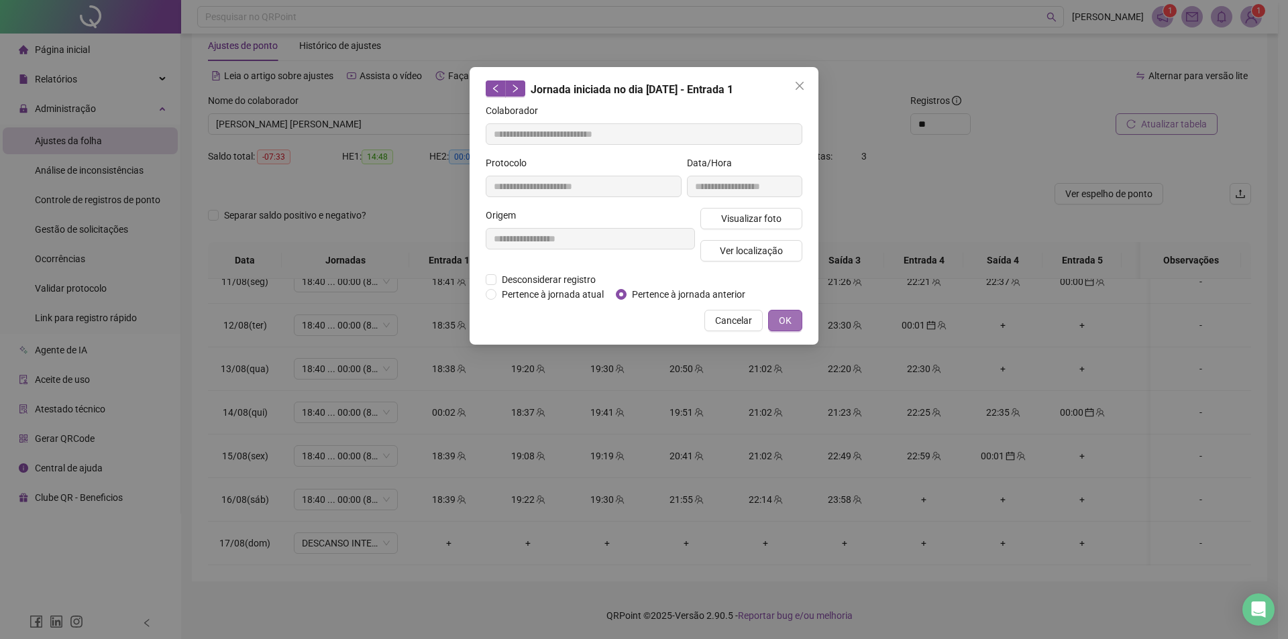
click at [790, 324] on span "OK" at bounding box center [785, 320] width 13 height 15
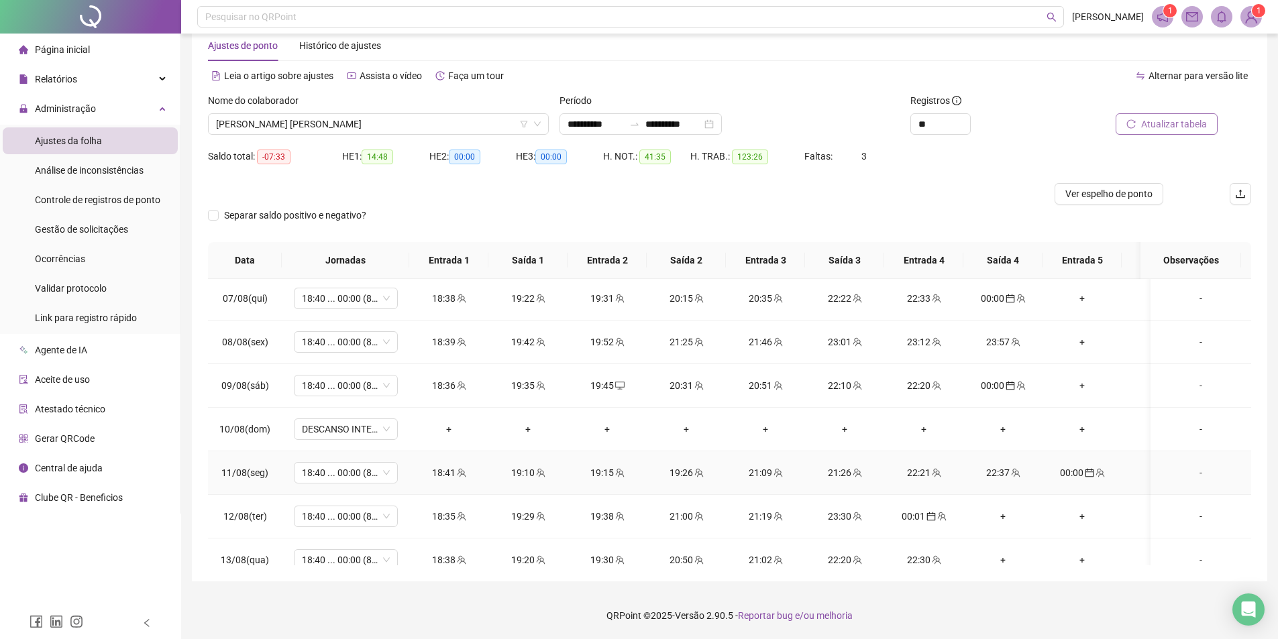
scroll to position [810, 0]
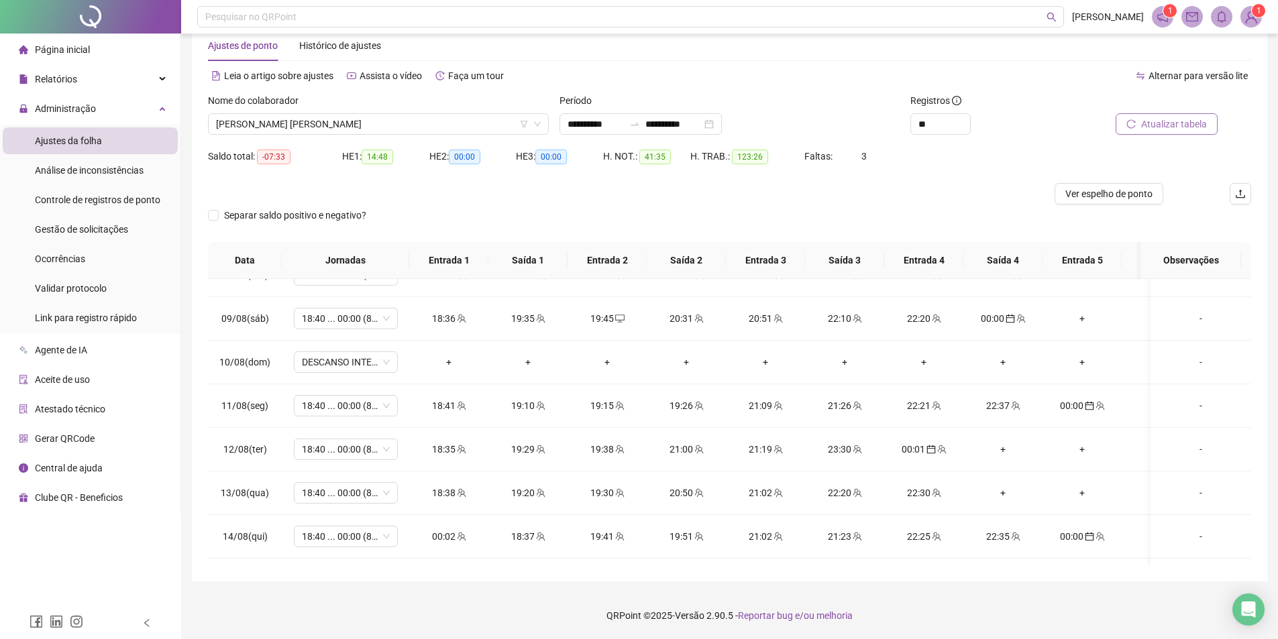
click at [1157, 125] on span "Atualizar tabela" at bounding box center [1174, 124] width 66 height 15
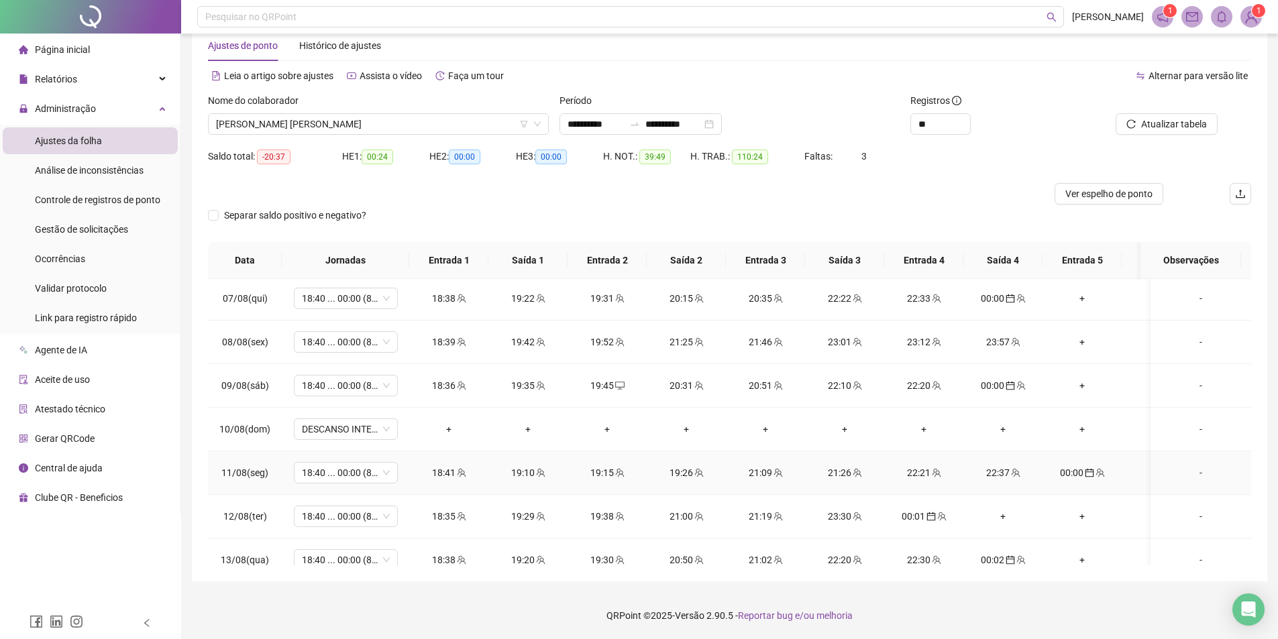
click at [527, 475] on div "19:10" at bounding box center [528, 473] width 58 height 15
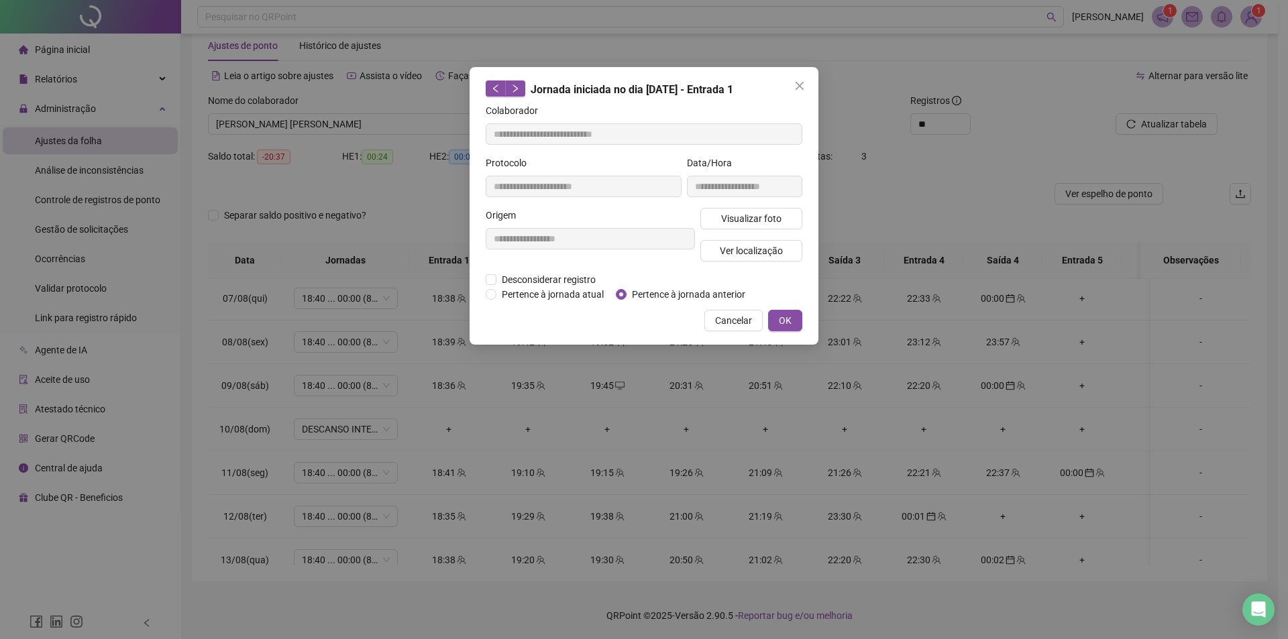
type input "**********"
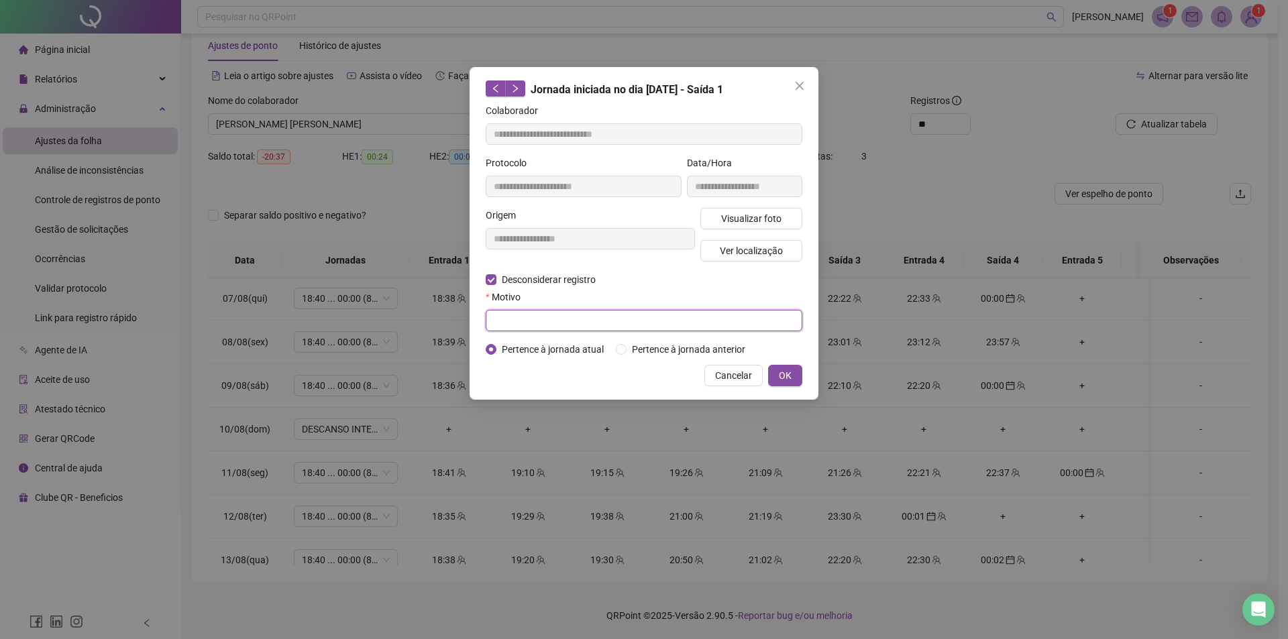
click at [532, 327] on input "text" at bounding box center [644, 320] width 317 height 21
type input "*********"
click at [782, 372] on span "OK" at bounding box center [785, 375] width 13 height 15
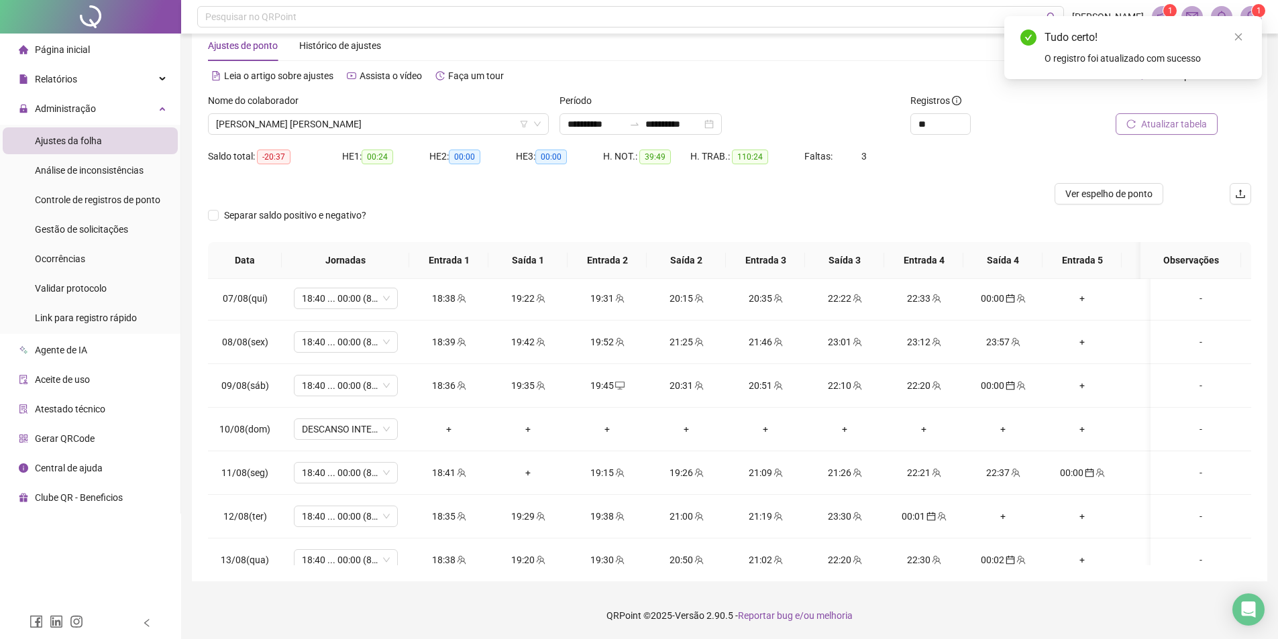
click at [1157, 127] on span "Atualizar tabela" at bounding box center [1174, 124] width 66 height 15
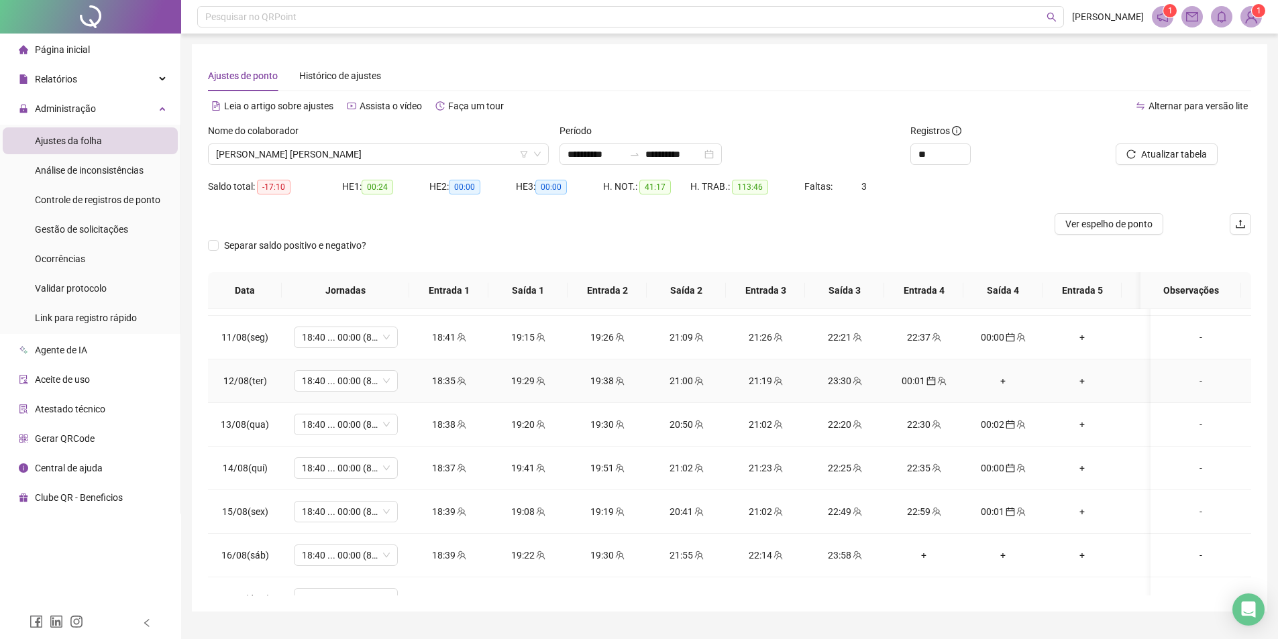
scroll to position [945, 0]
